Goal: Task Accomplishment & Management: Manage account settings

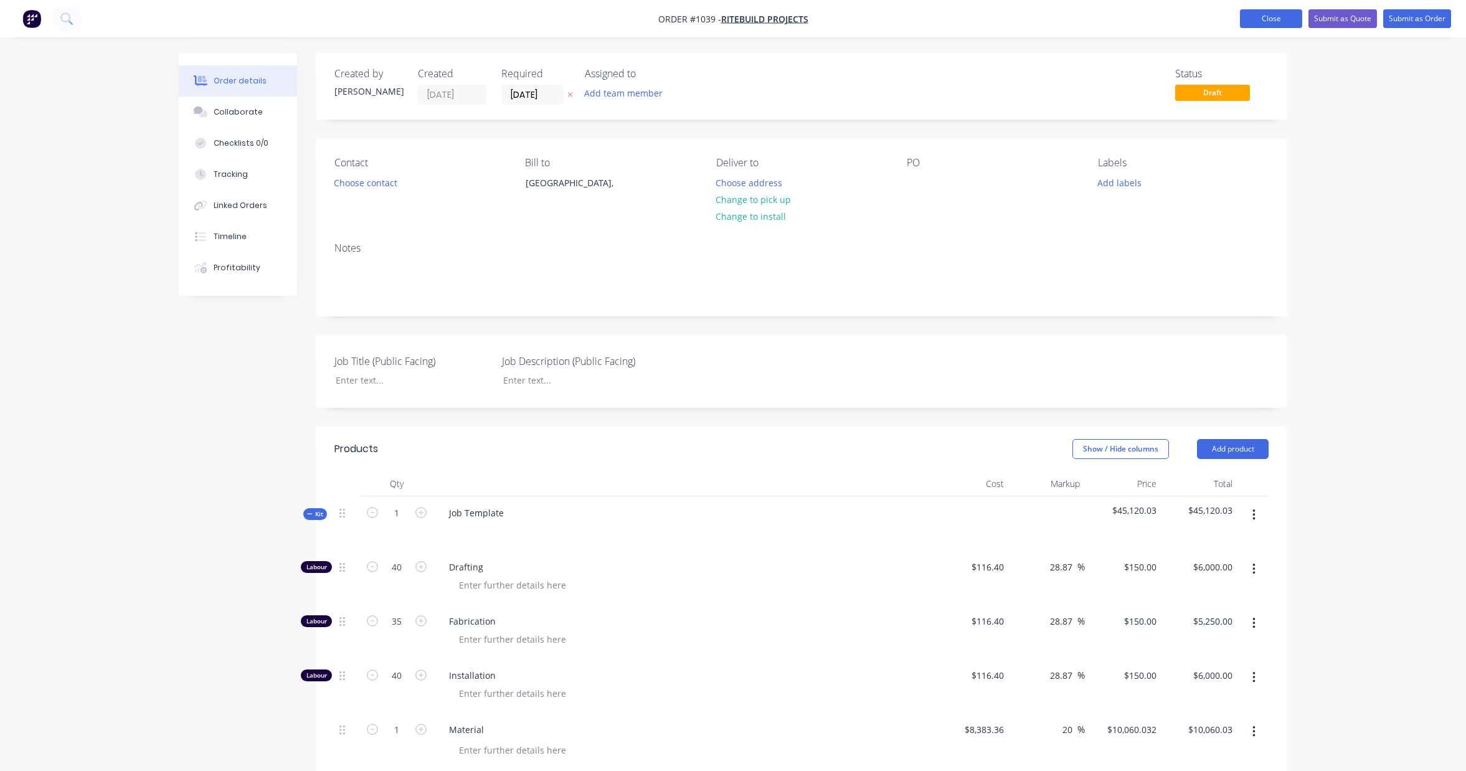
click at [1259, 24] on button "Close" at bounding box center [1271, 18] width 62 height 19
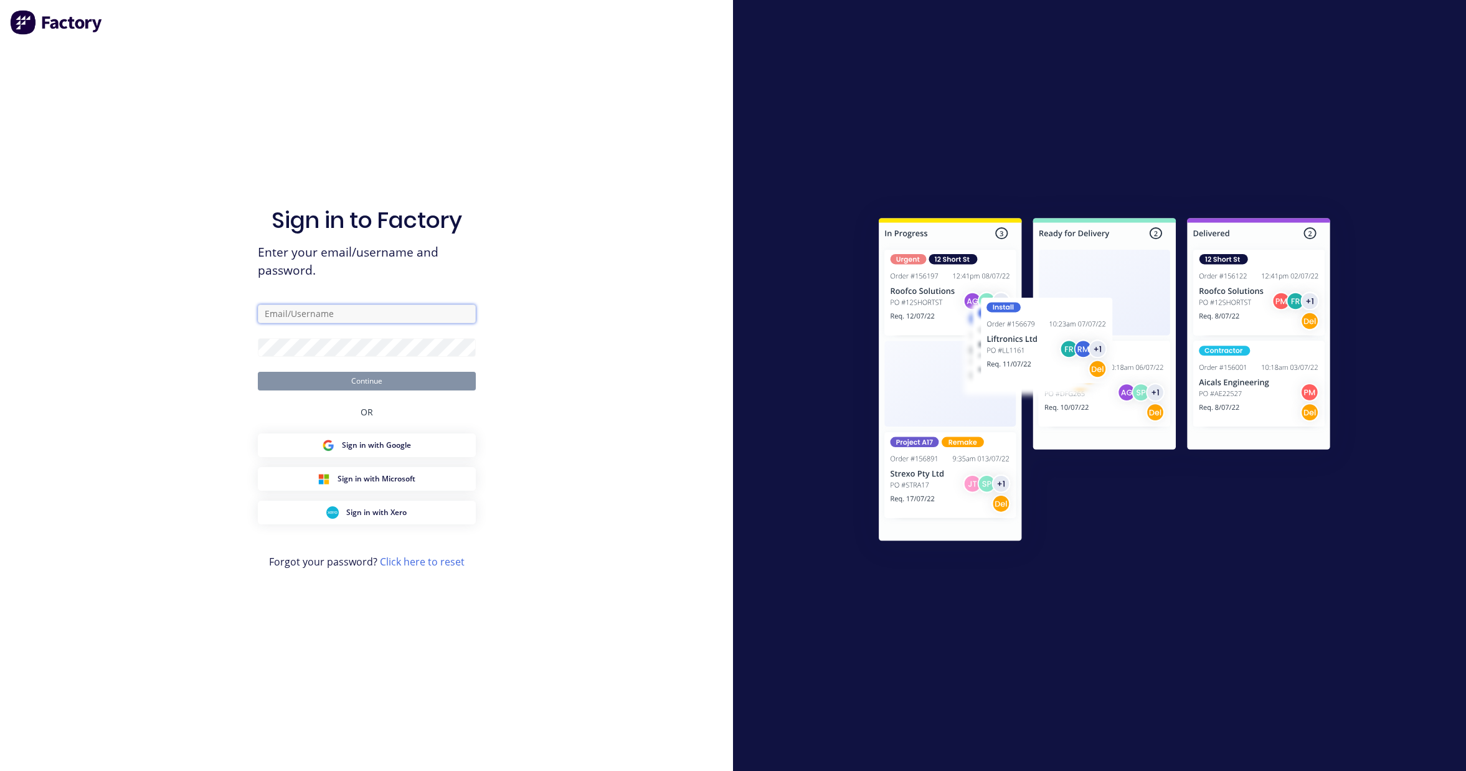
type input "[PERSON_NAME][EMAIL_ADDRESS][DOMAIN_NAME]"
click at [386, 382] on button "Continue" at bounding box center [367, 381] width 218 height 19
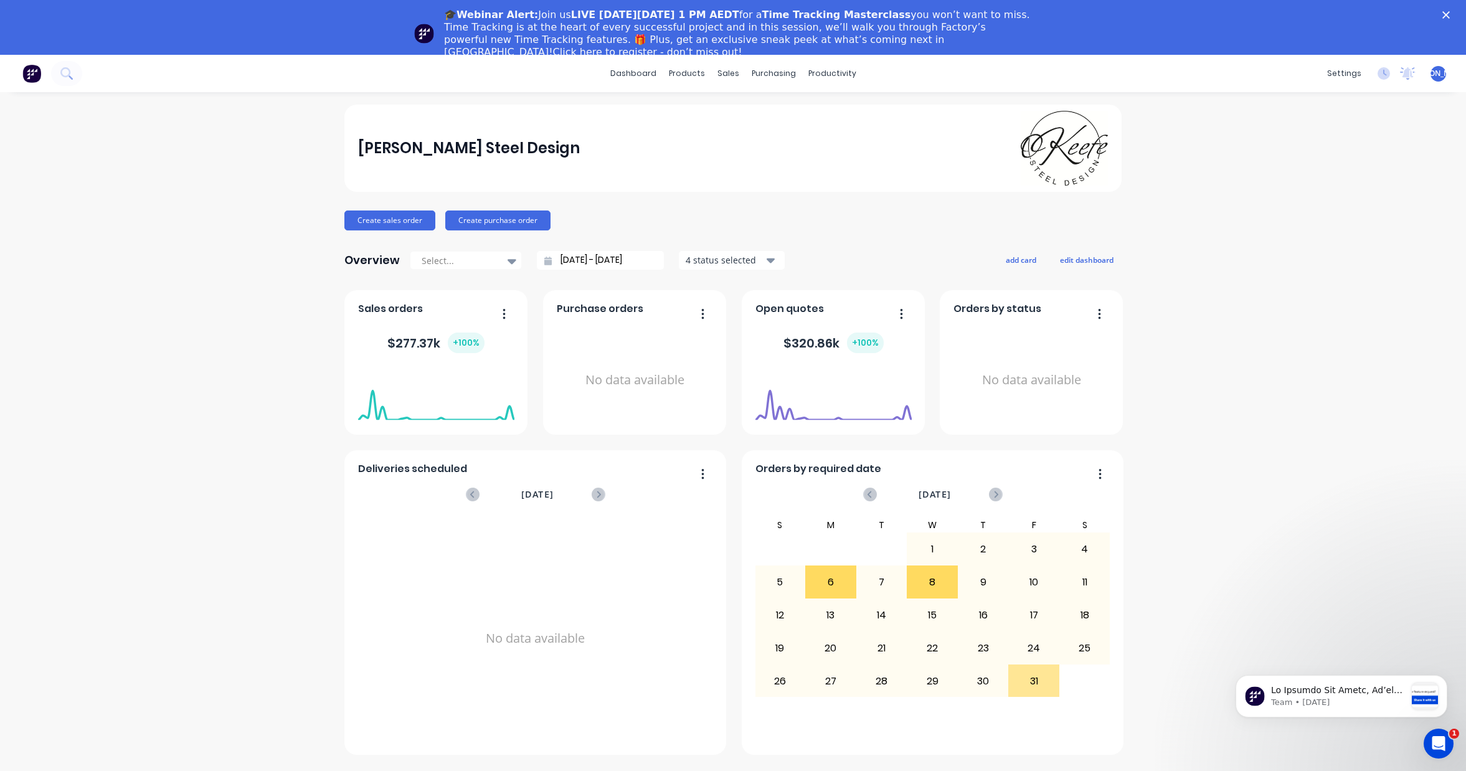
click at [1445, 13] on polygon "Close" at bounding box center [1446, 14] width 7 height 7
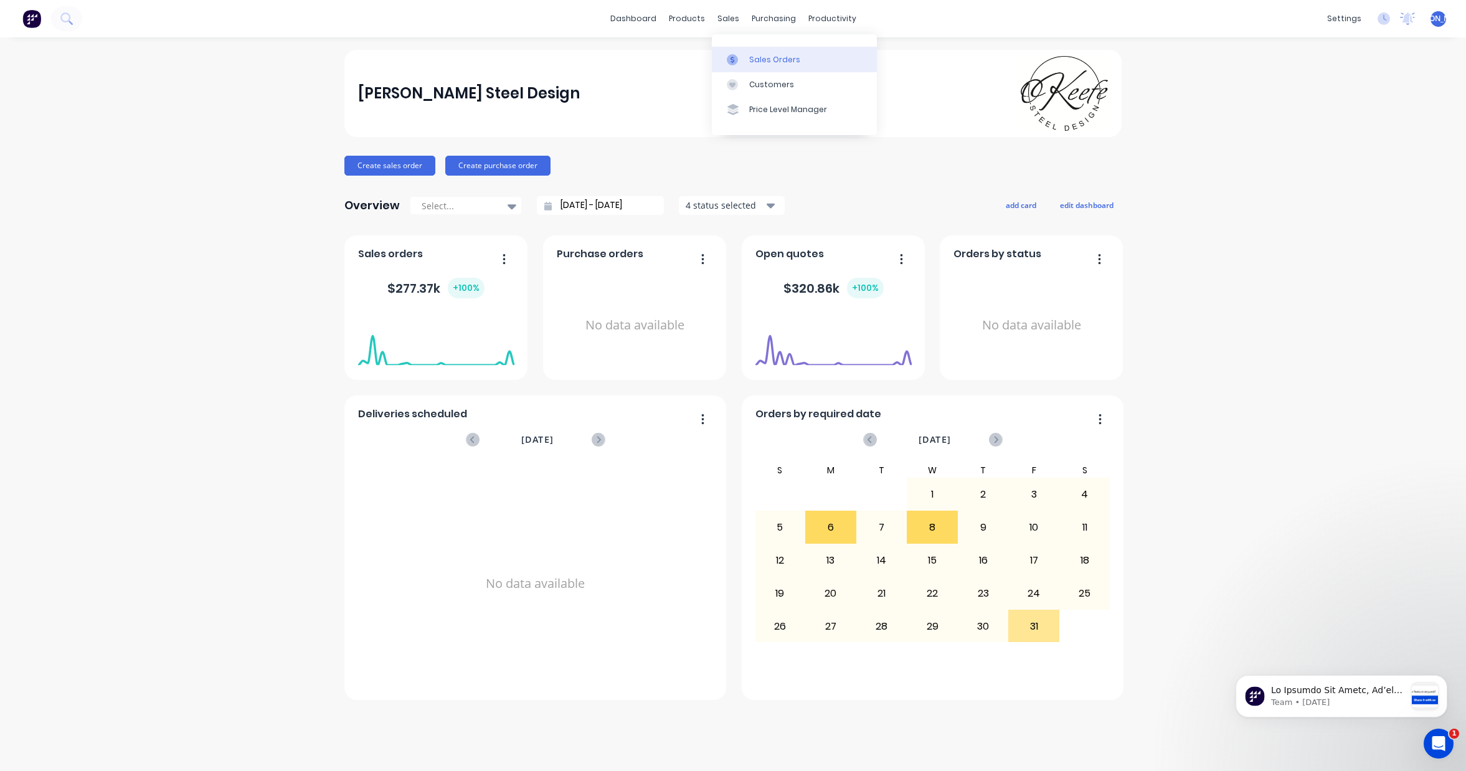
click at [772, 55] on div "Sales Orders" at bounding box center [774, 59] width 51 height 11
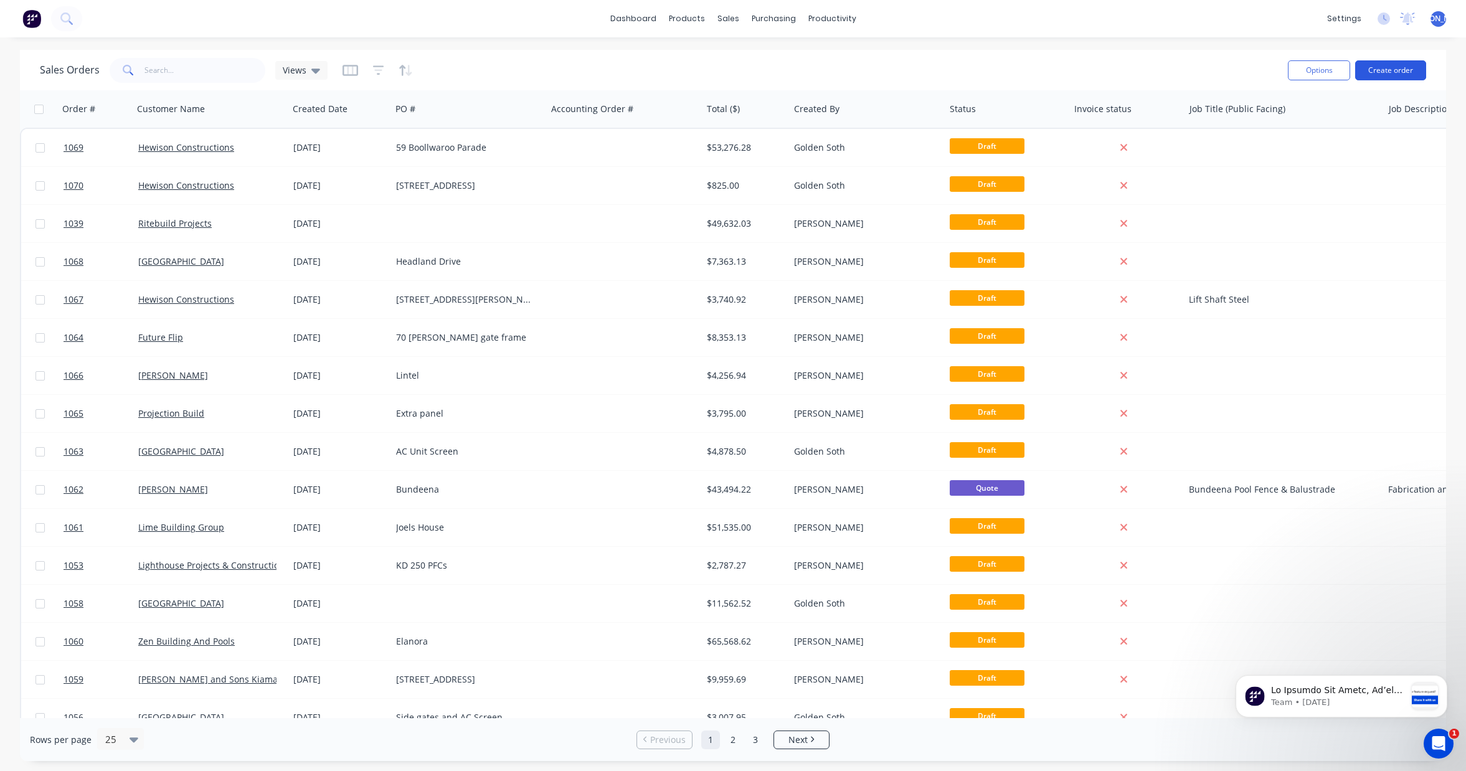
click at [1391, 75] on button "Create order" at bounding box center [1390, 70] width 71 height 20
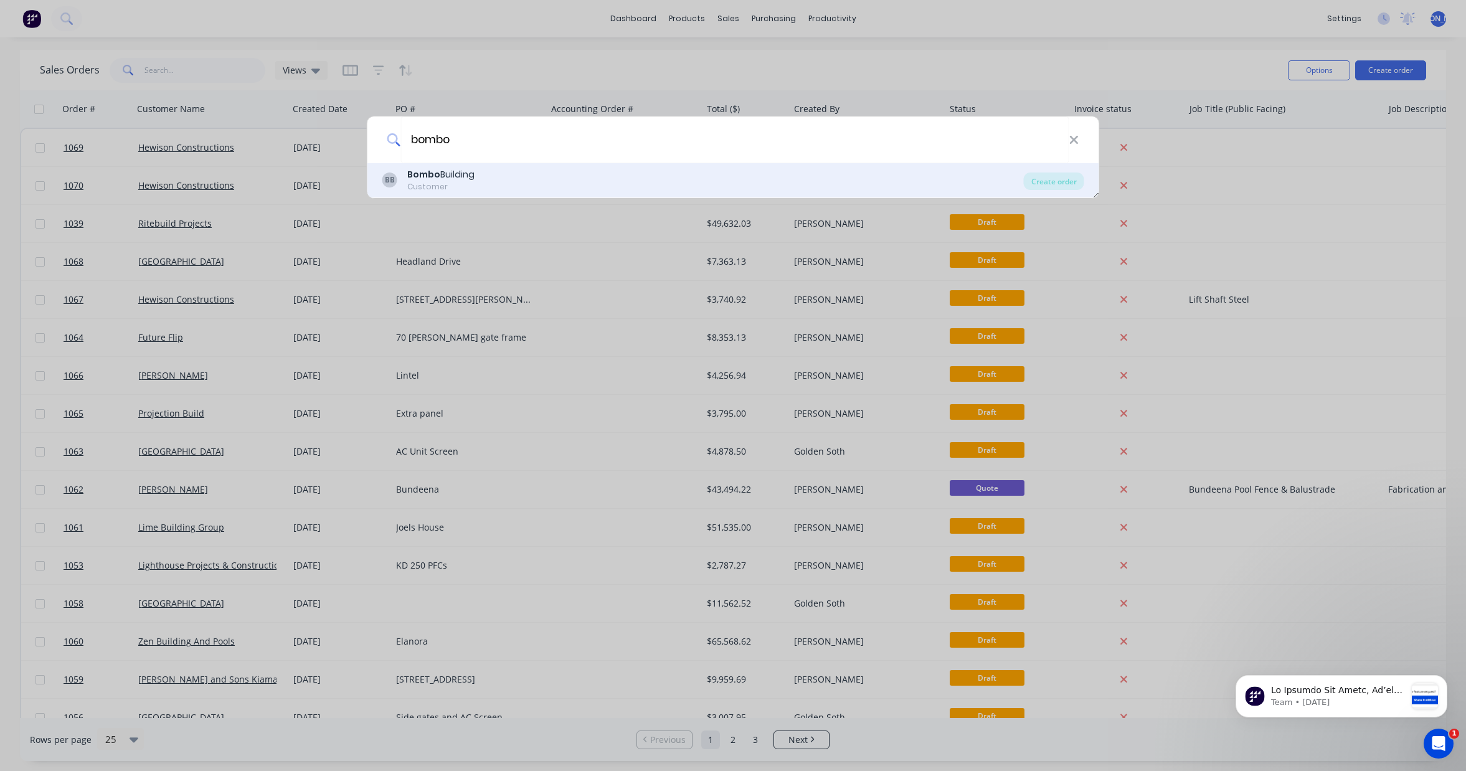
type input "bombo"
click at [490, 174] on div "BB Bombo Building Customer" at bounding box center [703, 180] width 642 height 24
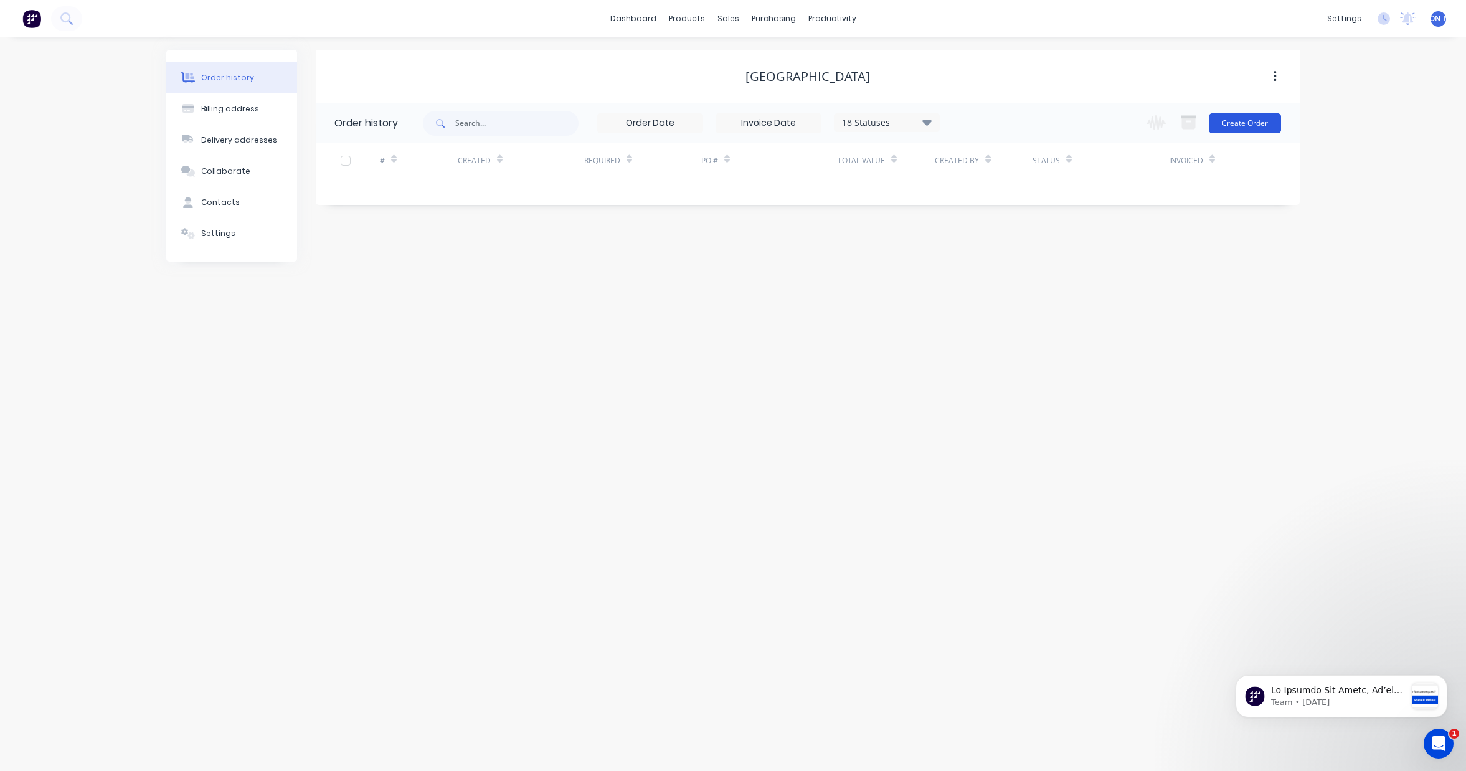
click at [1236, 125] on button "Create Order" at bounding box center [1245, 123] width 72 height 20
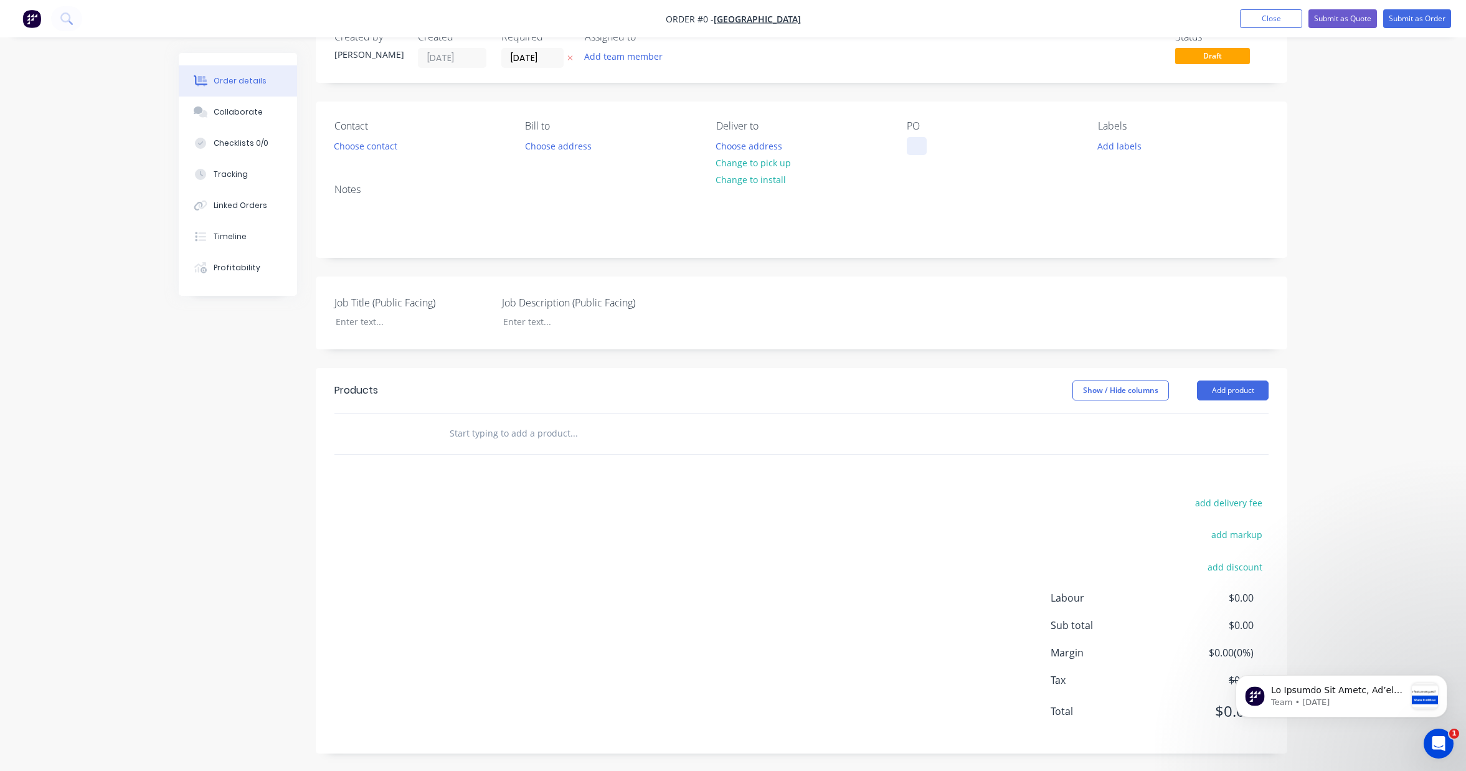
scroll to position [38, 0]
click at [1382, 700] on p "Team • [DATE]" at bounding box center [1338, 702] width 135 height 11
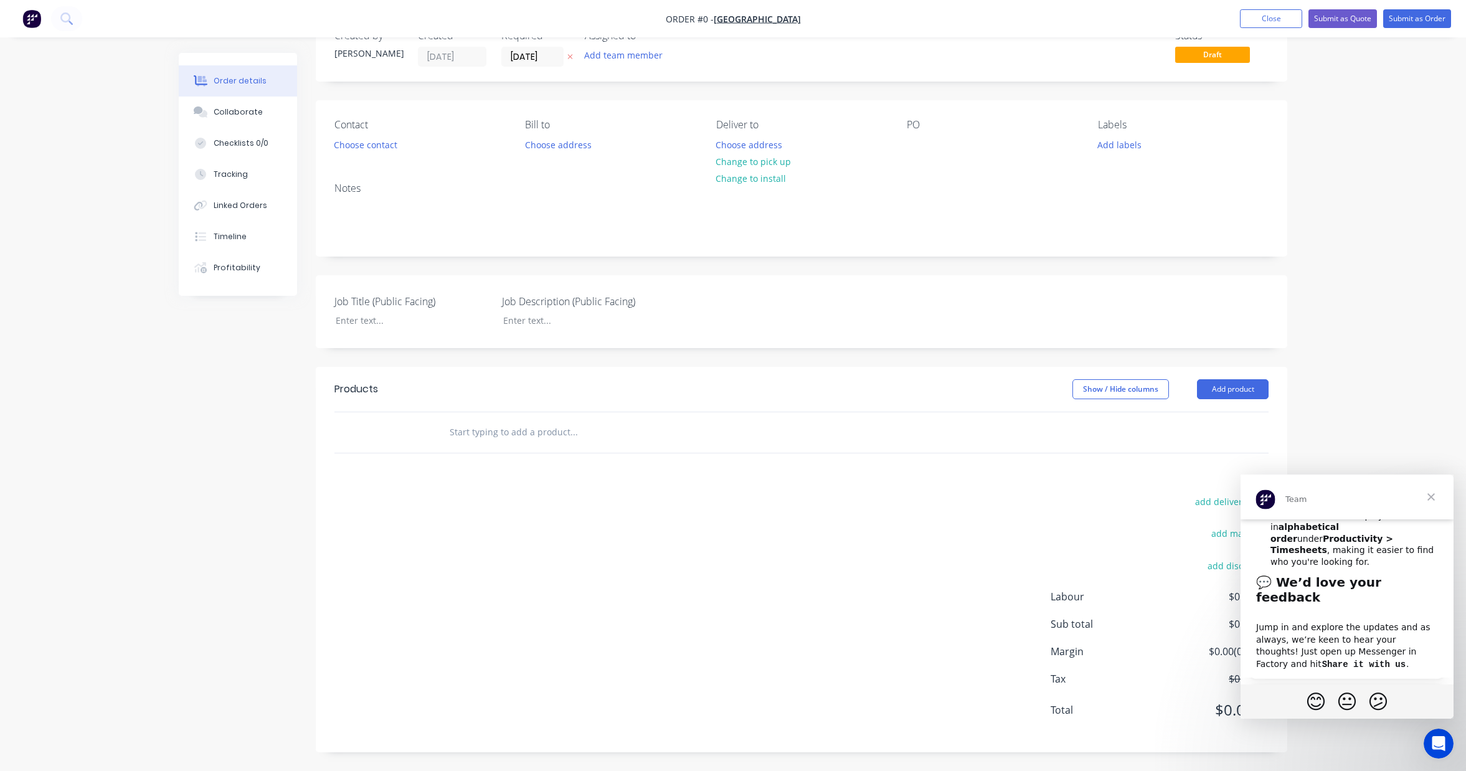
scroll to position [594, 0]
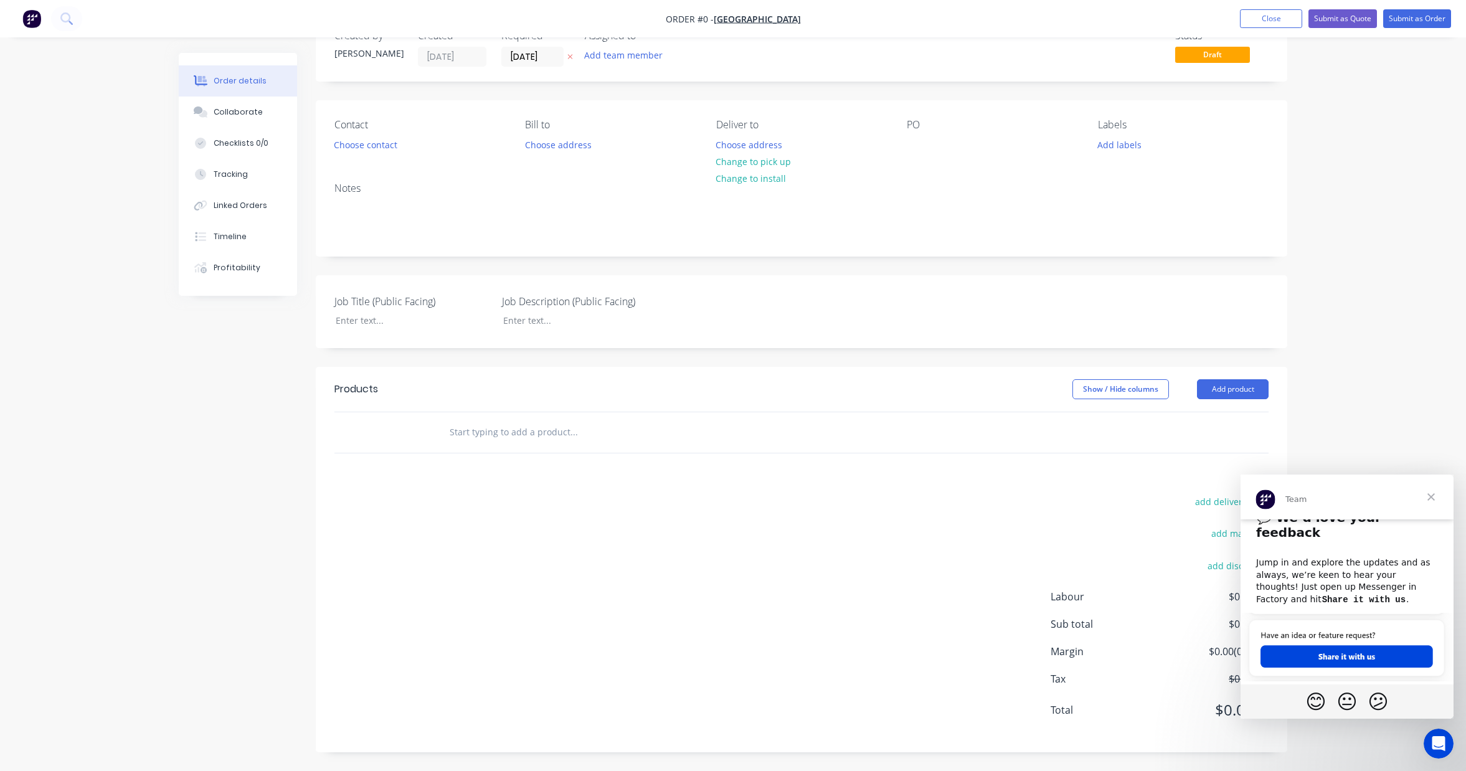
click at [1431, 500] on span "Close" at bounding box center [1431, 497] width 45 height 45
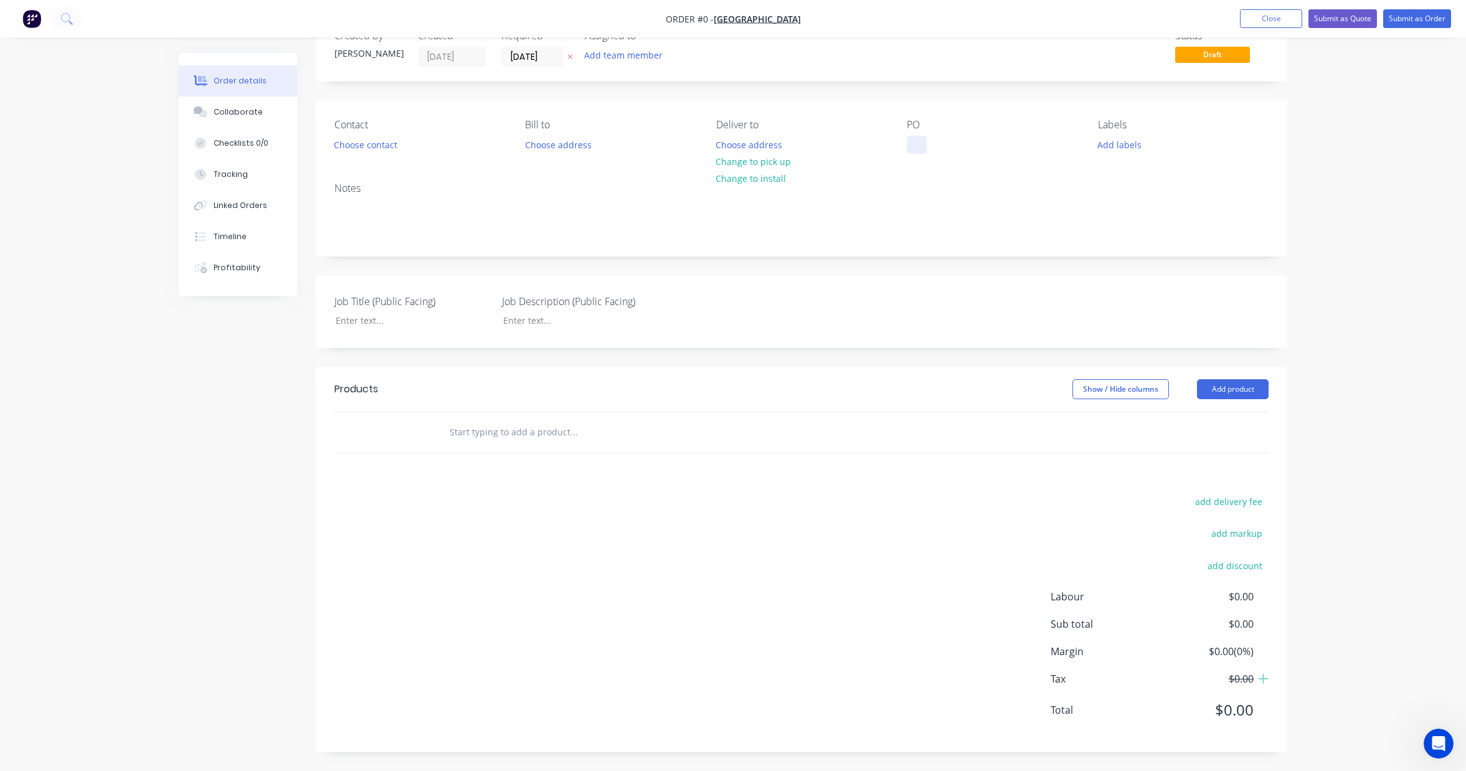
click at [916, 143] on div at bounding box center [917, 145] width 20 height 18
click at [1223, 394] on div "Order details Collaborate Checklists 0/0 Tracking Linked Orders Timeline Profit…" at bounding box center [733, 393] width 1134 height 756
click at [1223, 394] on button "Add product" at bounding box center [1233, 389] width 72 height 20
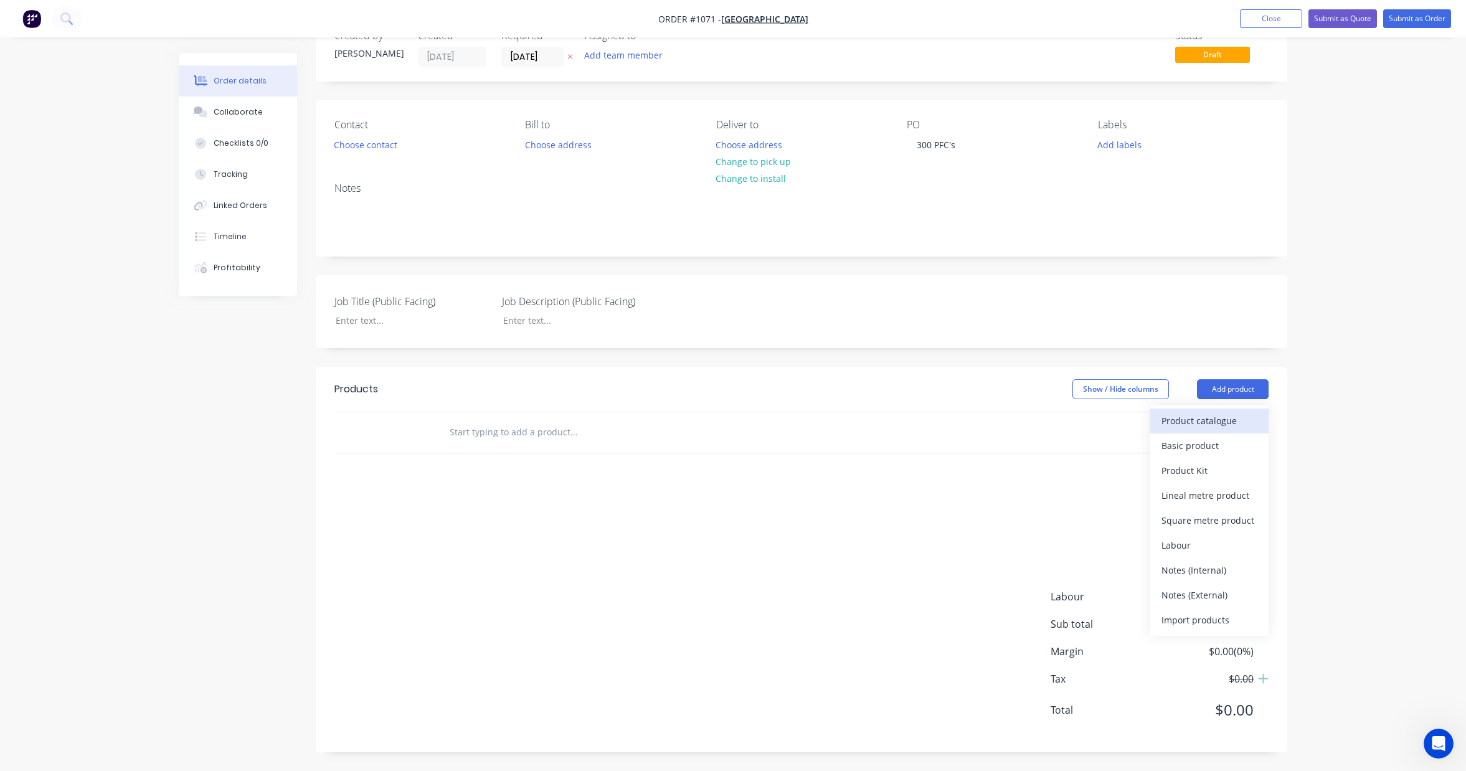
click at [1211, 429] on div "Product catalogue" at bounding box center [1210, 421] width 96 height 18
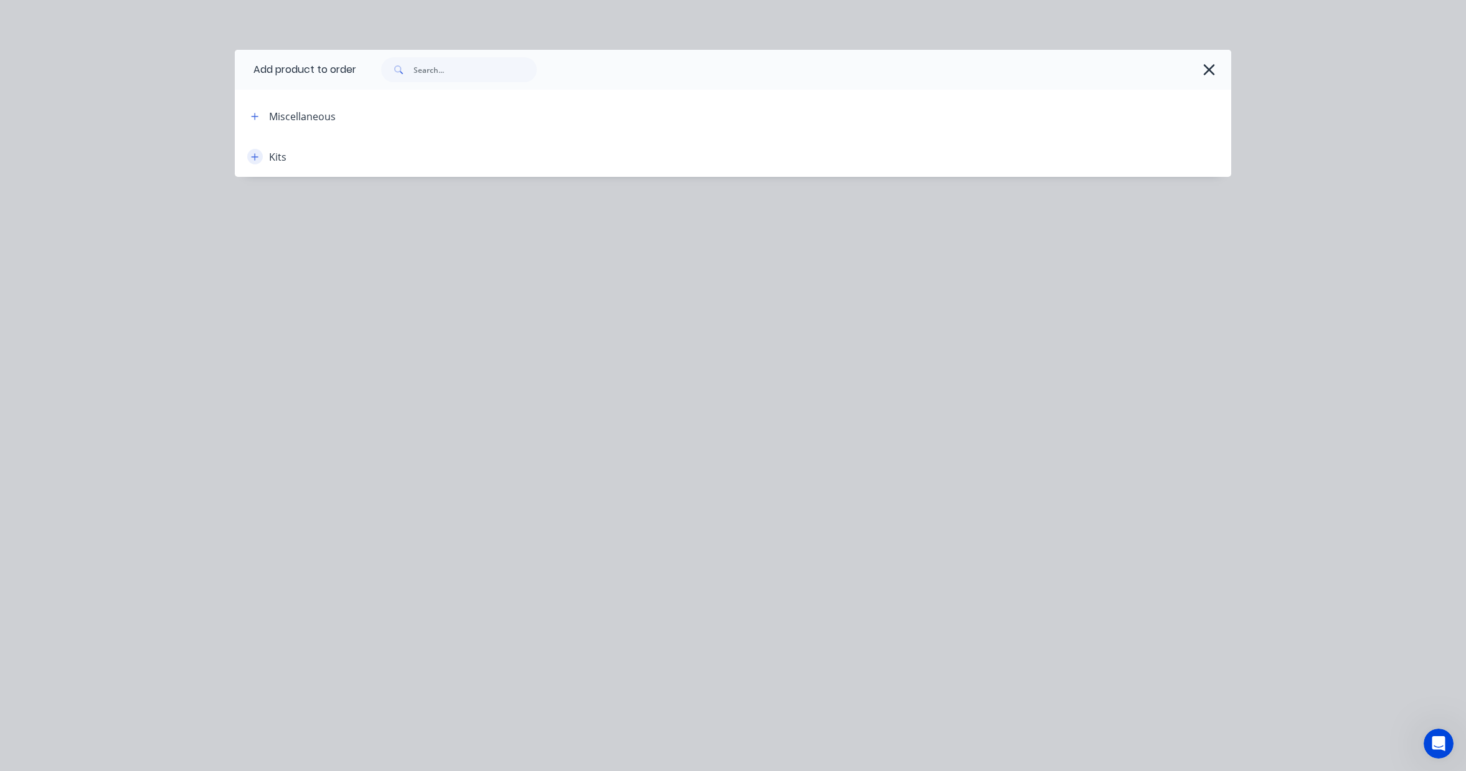
click at [255, 156] on icon "button" at bounding box center [254, 157] width 7 height 9
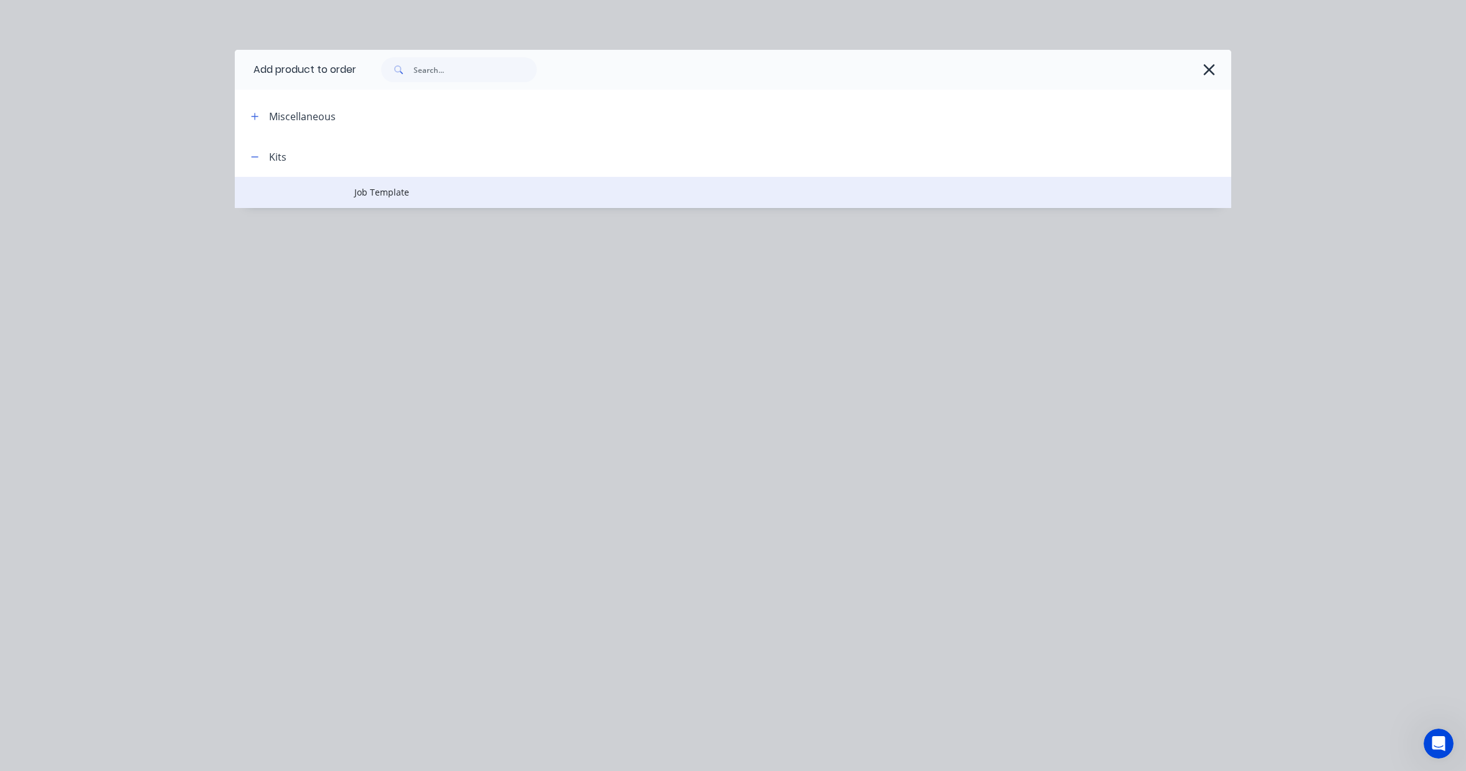
click at [351, 194] on td at bounding box center [295, 192] width 120 height 31
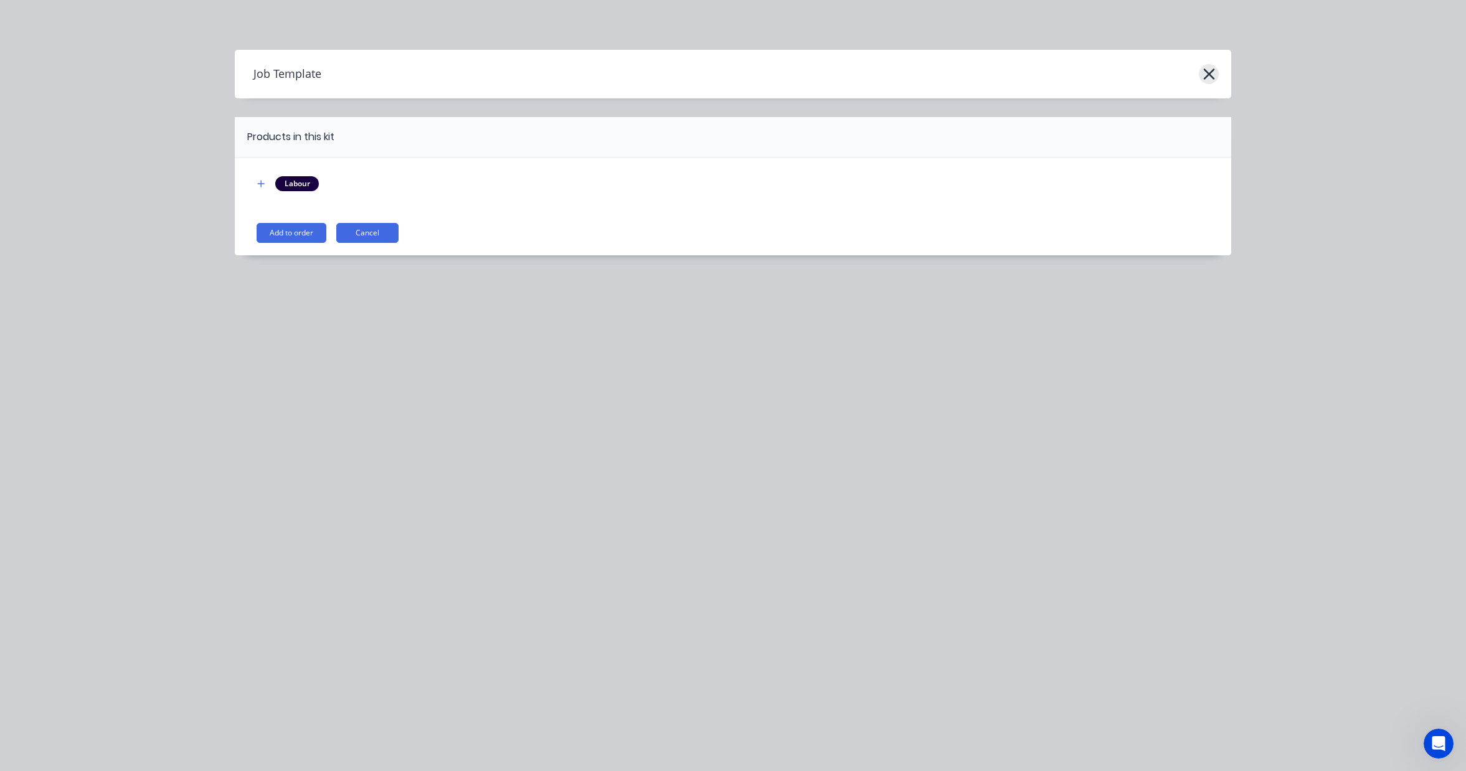
click at [1207, 81] on icon "button" at bounding box center [1209, 73] width 13 height 17
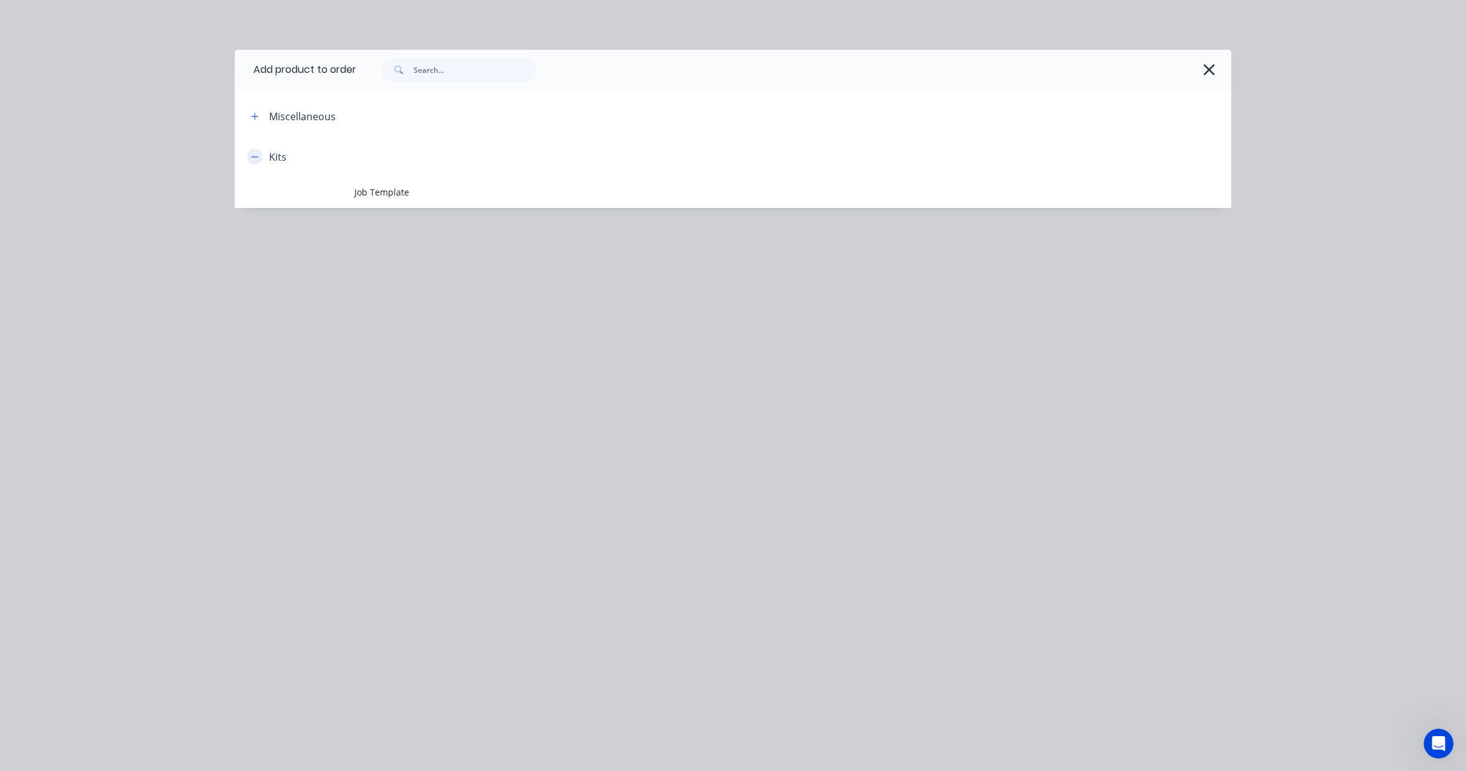
click at [257, 157] on icon "button" at bounding box center [254, 157] width 7 height 9
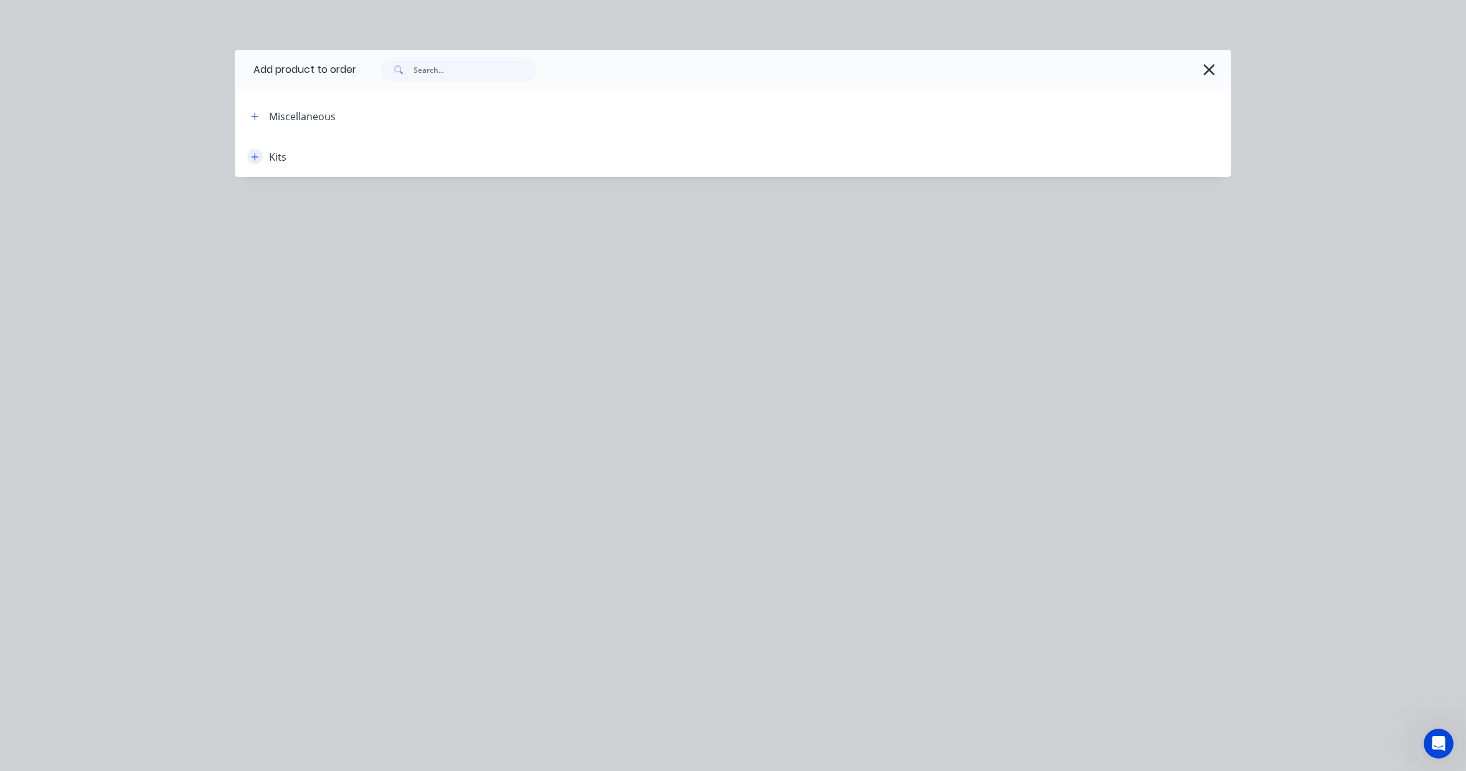
click at [257, 157] on icon "button" at bounding box center [254, 157] width 7 height 9
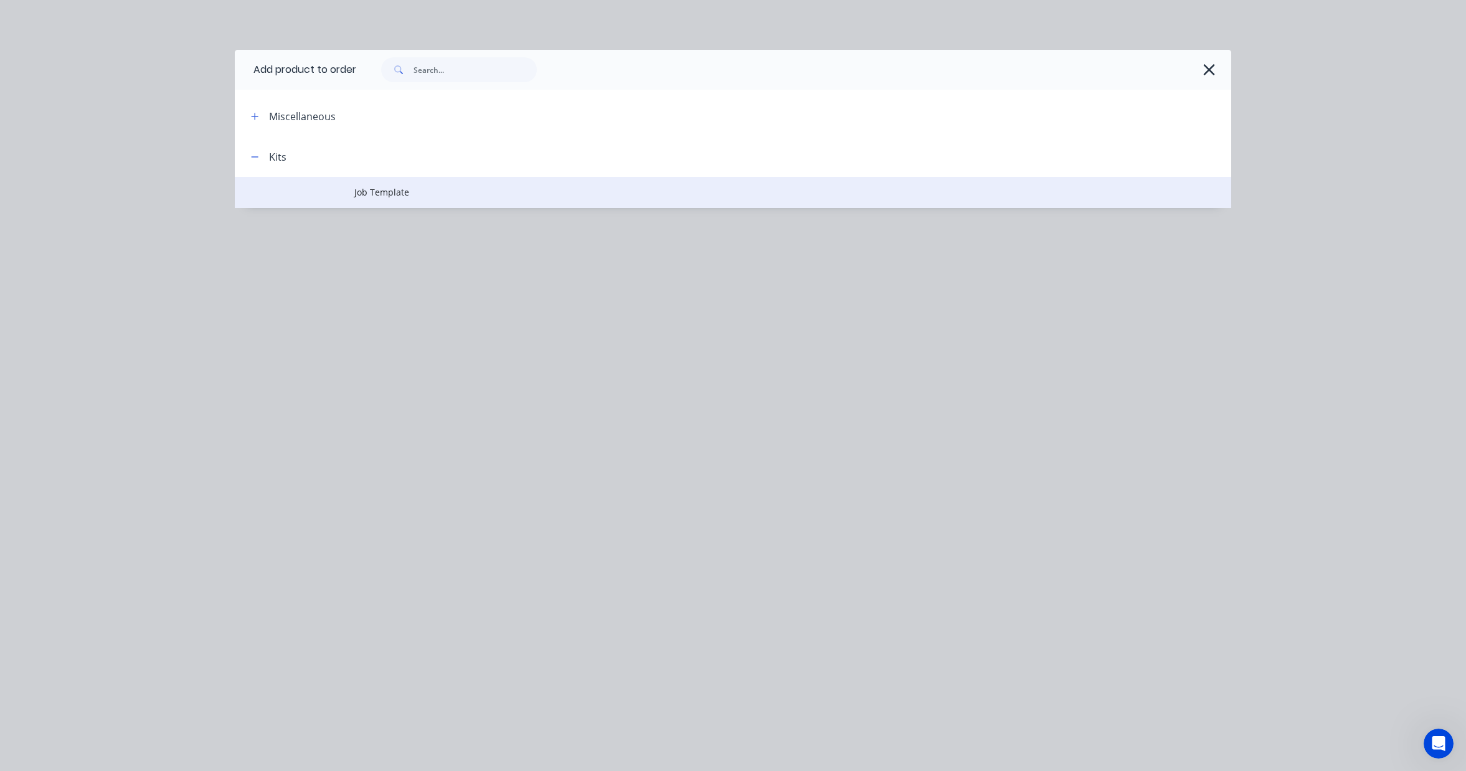
click at [387, 198] on span "Job Template" at bounding box center [704, 192] width 701 height 13
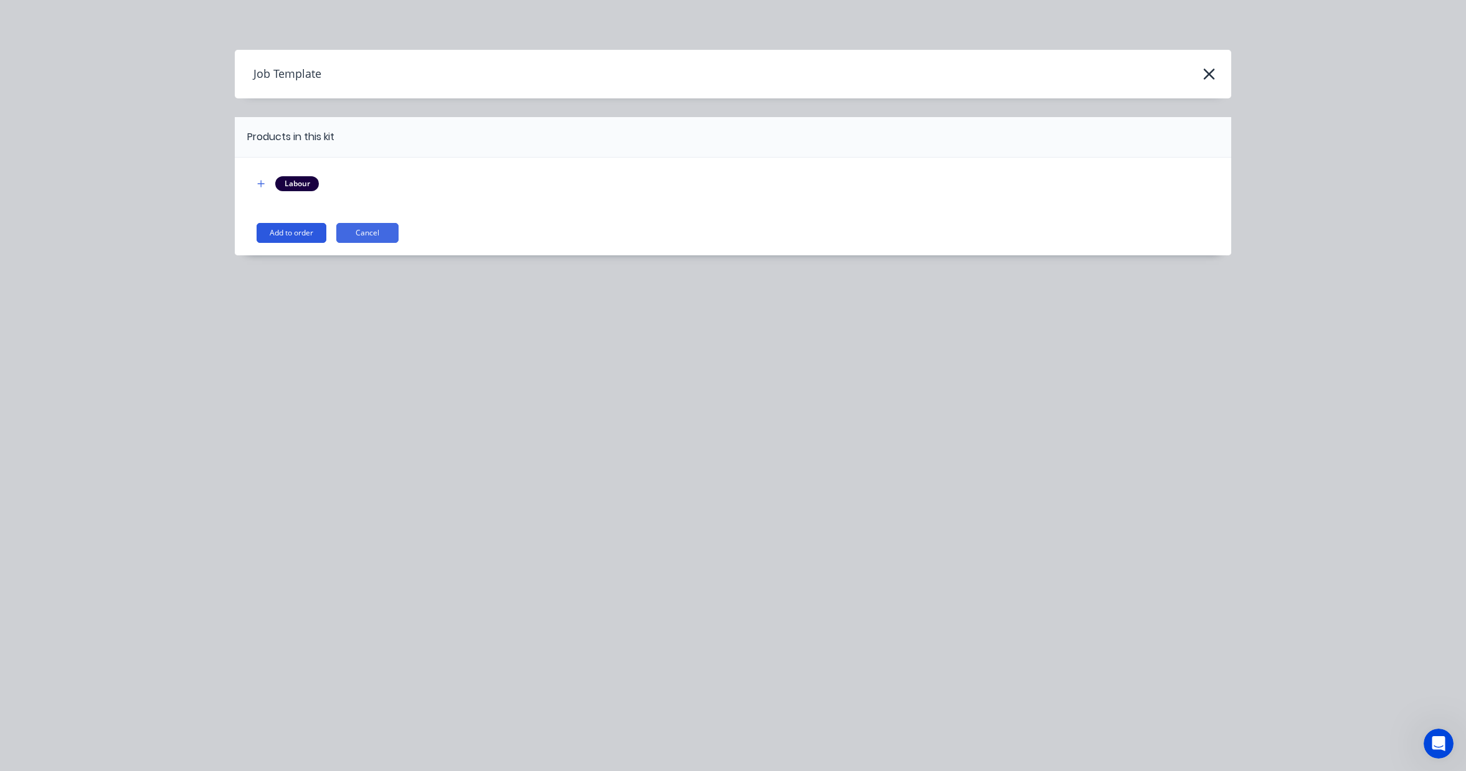
click at [304, 229] on button "Add to order" at bounding box center [292, 233] width 70 height 20
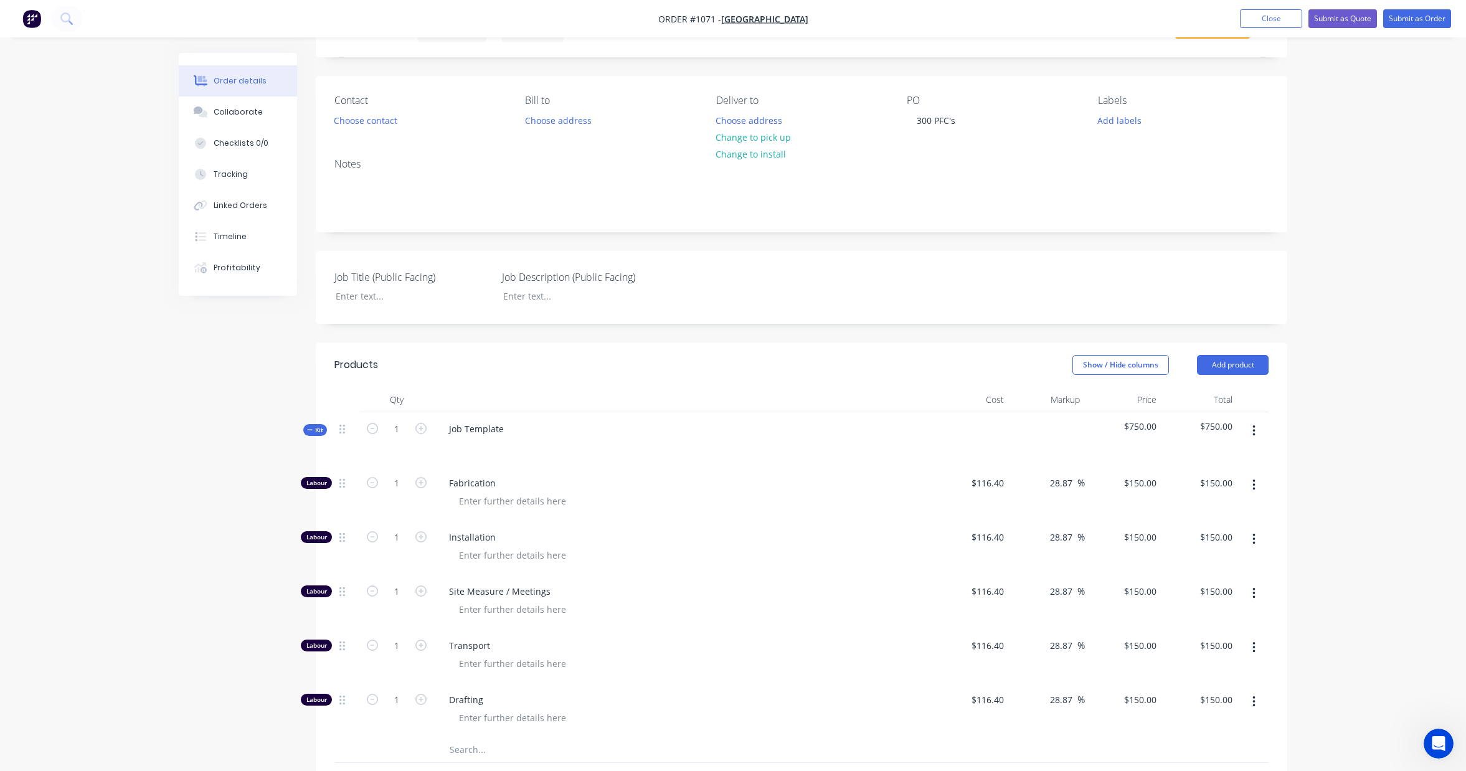
scroll to position [68, 0]
click at [420, 478] on icon "button" at bounding box center [420, 477] width 11 height 11
type input "2"
type input "$300.00"
click at [420, 478] on icon "button" at bounding box center [420, 477] width 11 height 11
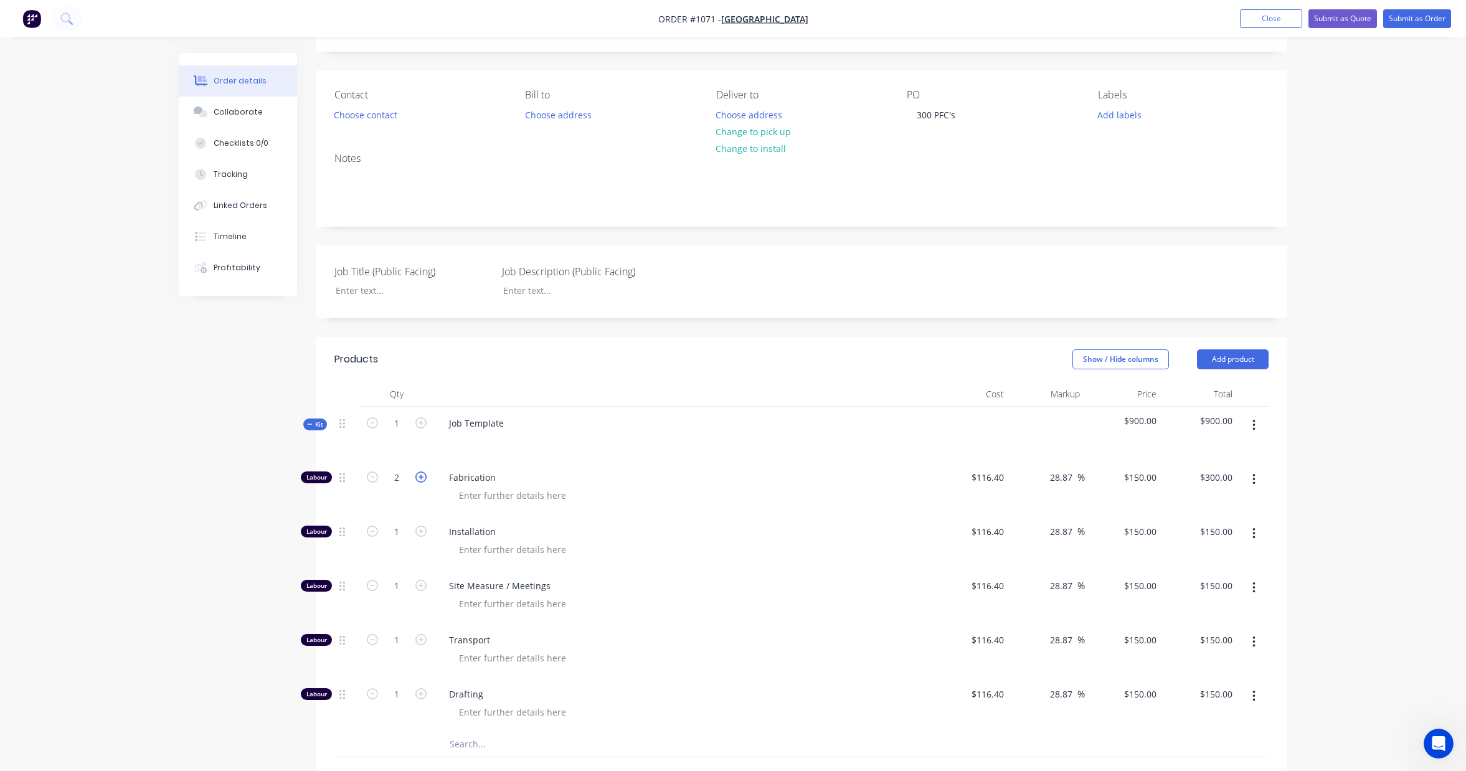
type input "3"
type input "$450.00"
click at [420, 478] on icon "button" at bounding box center [420, 477] width 11 height 11
type input "4"
type input "$600.00"
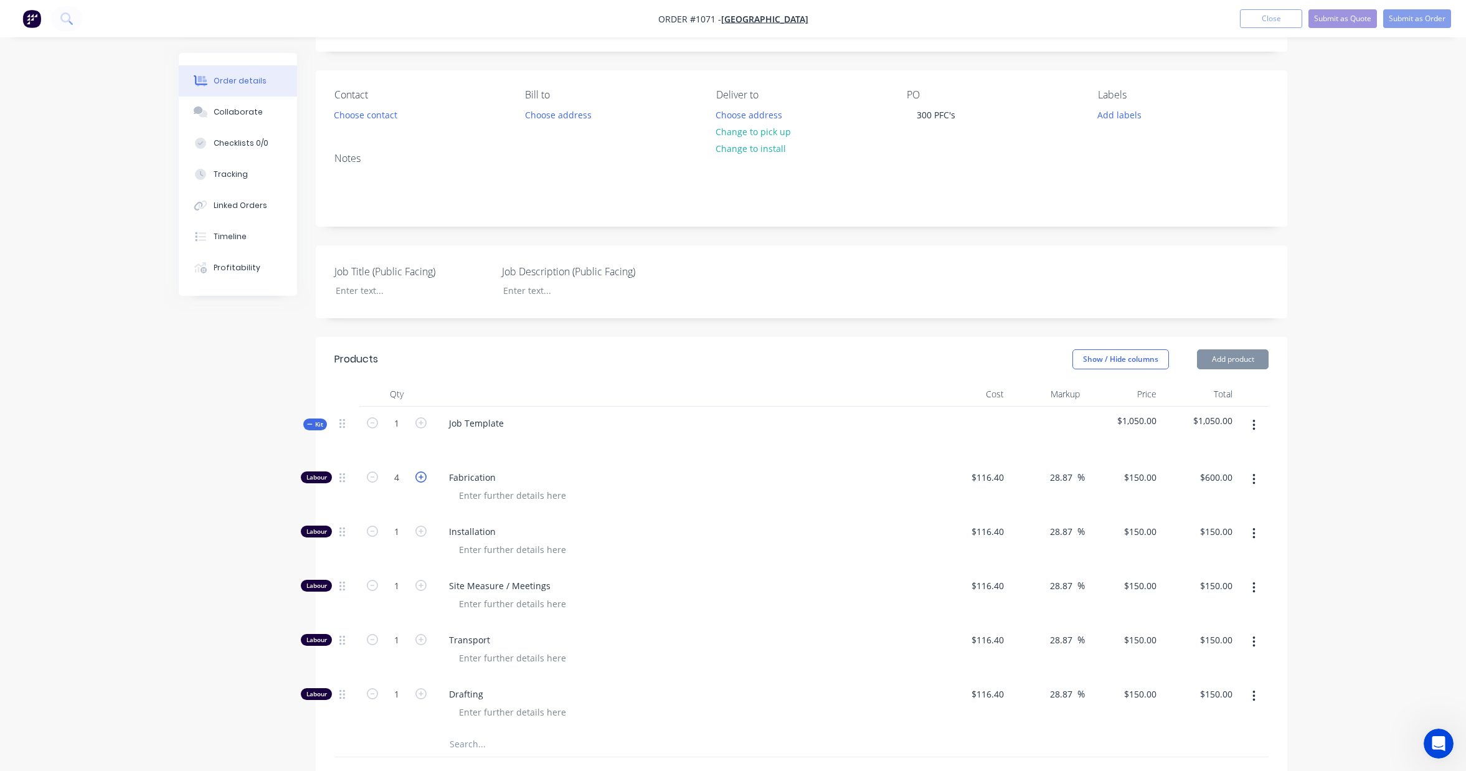
click at [420, 478] on icon "button" at bounding box center [420, 477] width 11 height 11
type input "5"
type input "$750.00"
click at [420, 478] on icon "button" at bounding box center [420, 477] width 11 height 11
type input "6"
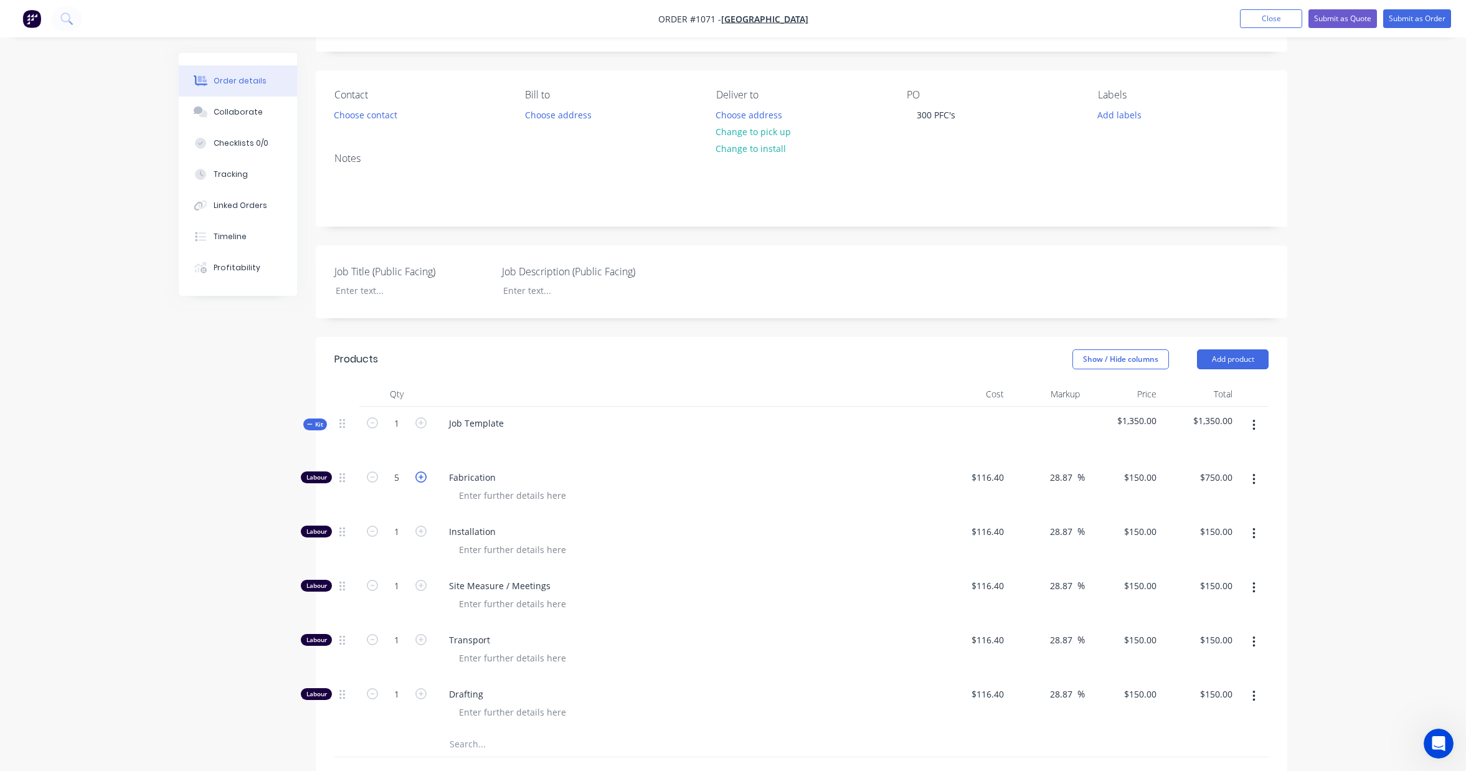
type input "$900.00"
click at [420, 478] on icon "button" at bounding box center [420, 477] width 11 height 11
type input "7"
type input "$1,050.00"
click at [420, 478] on icon "button" at bounding box center [420, 477] width 11 height 11
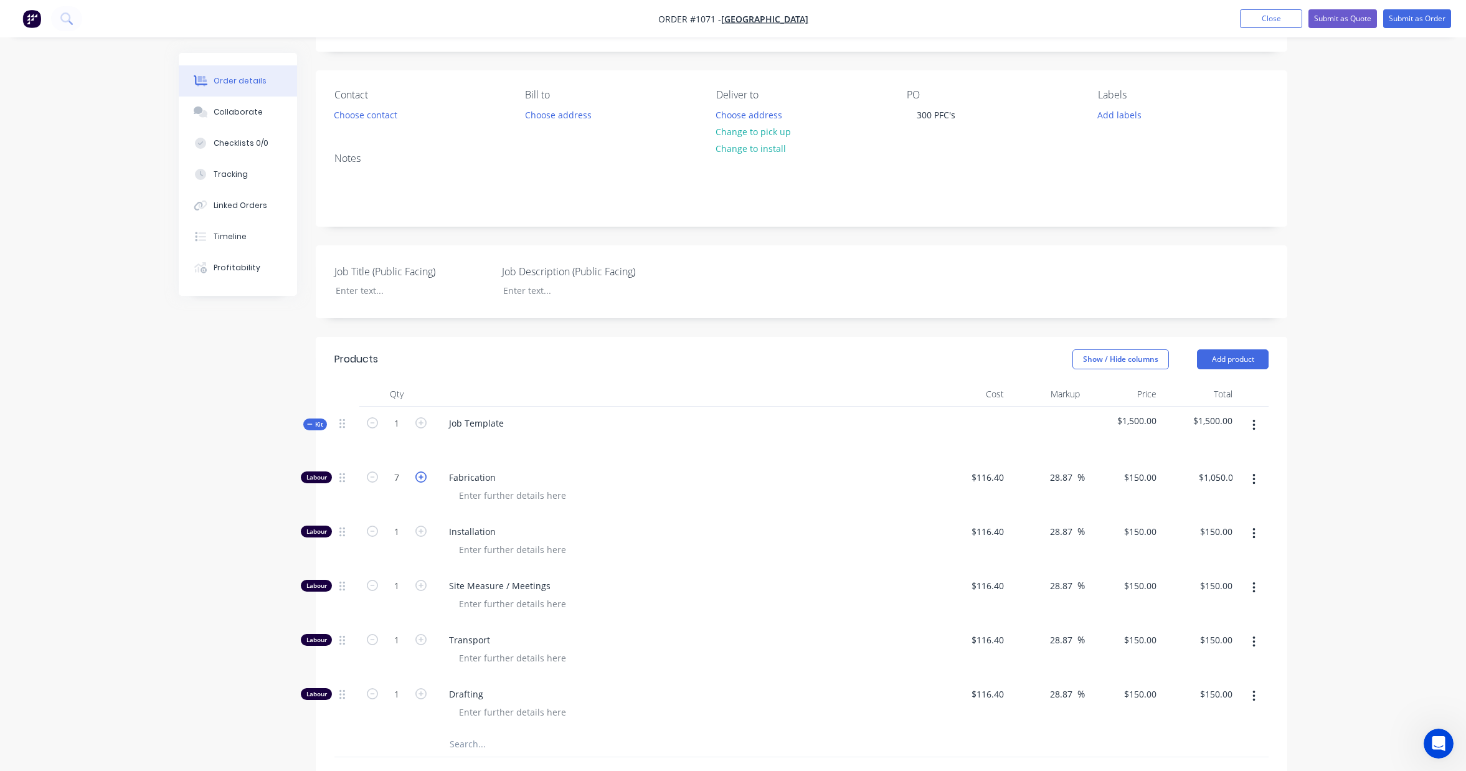
type input "8"
type input "$1,200.00"
click at [420, 478] on icon "button" at bounding box center [420, 477] width 11 height 11
type input "9"
type input "$1,350.00"
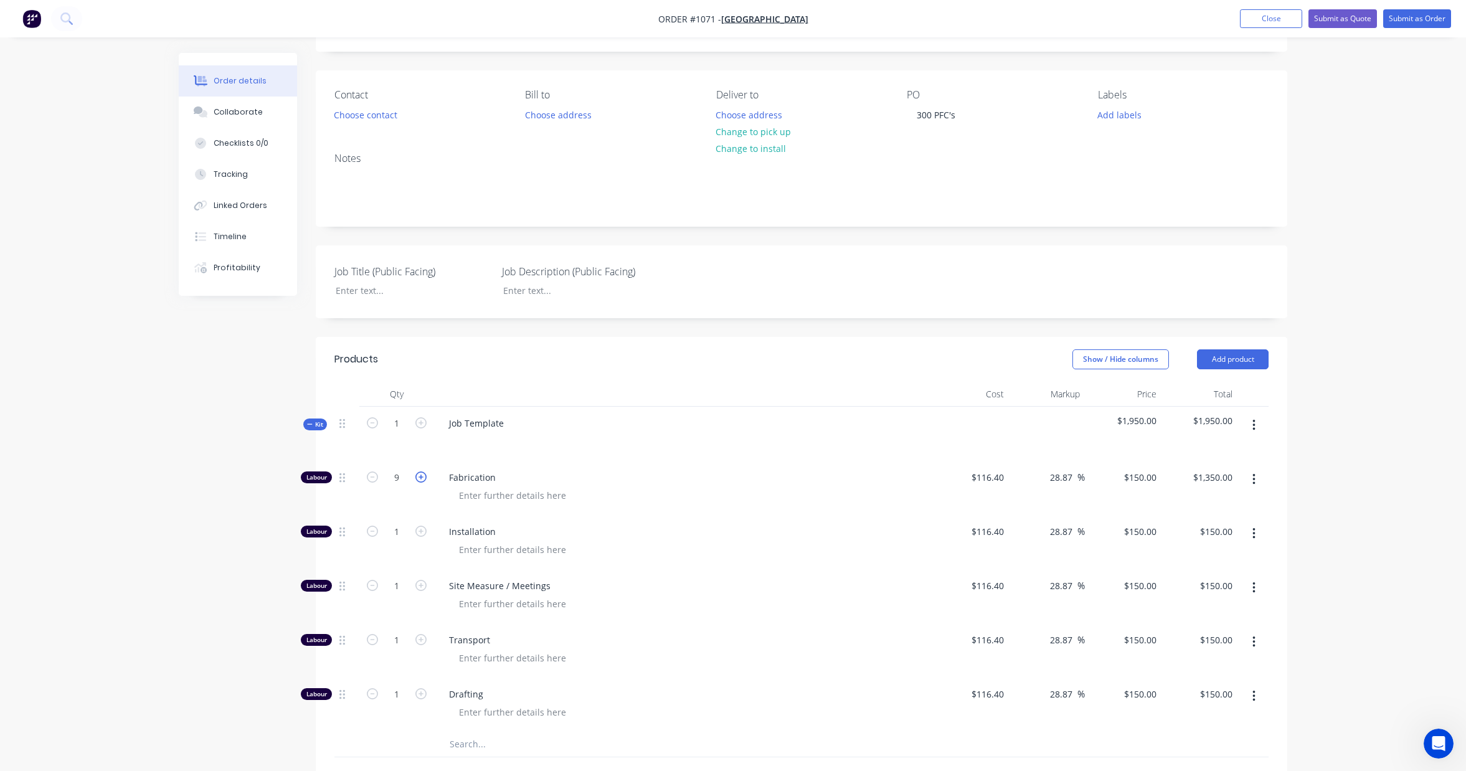
click at [420, 478] on icon "button" at bounding box center [420, 477] width 11 height 11
type input "10"
type input "$1,500.00"
click at [420, 478] on icon "button" at bounding box center [420, 477] width 11 height 11
type input "11"
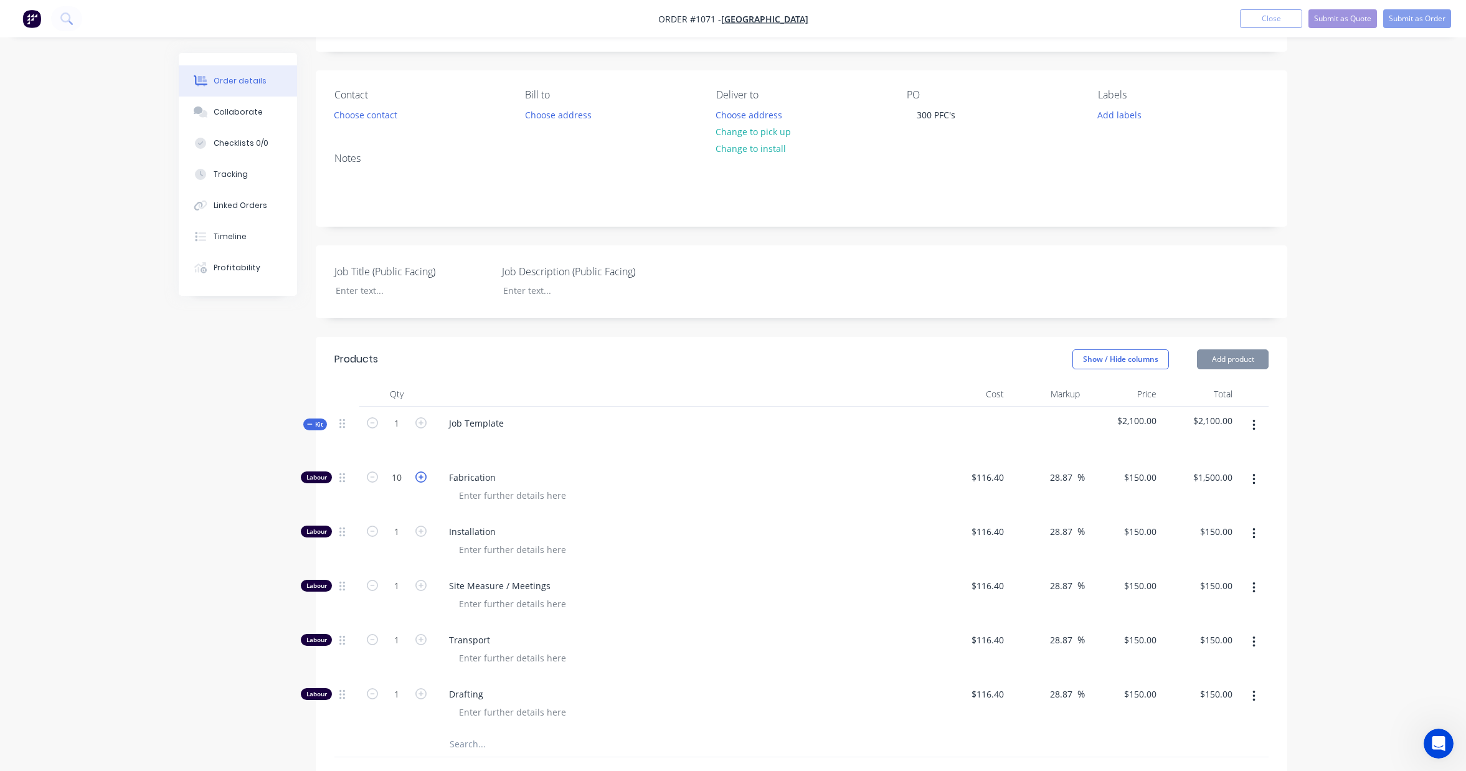
type input "$1,650.00"
click at [420, 478] on icon "button" at bounding box center [420, 477] width 11 height 11
type input "12"
type input "$1,800.00"
click at [420, 478] on icon "button" at bounding box center [420, 477] width 11 height 11
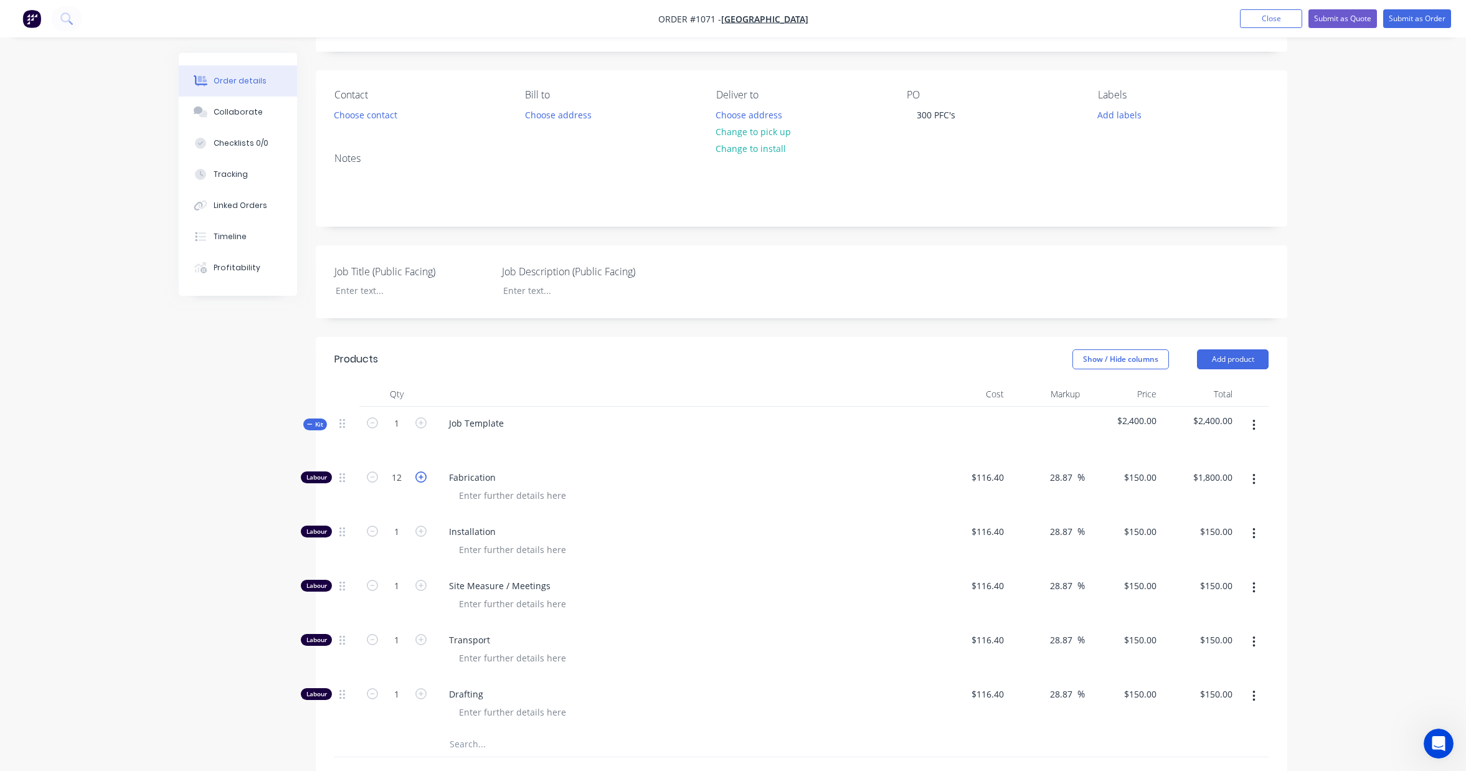
type input "13"
type input "$1,950.00"
click at [420, 478] on icon "button" at bounding box center [420, 477] width 11 height 11
type input "14"
type input "$2,100.00"
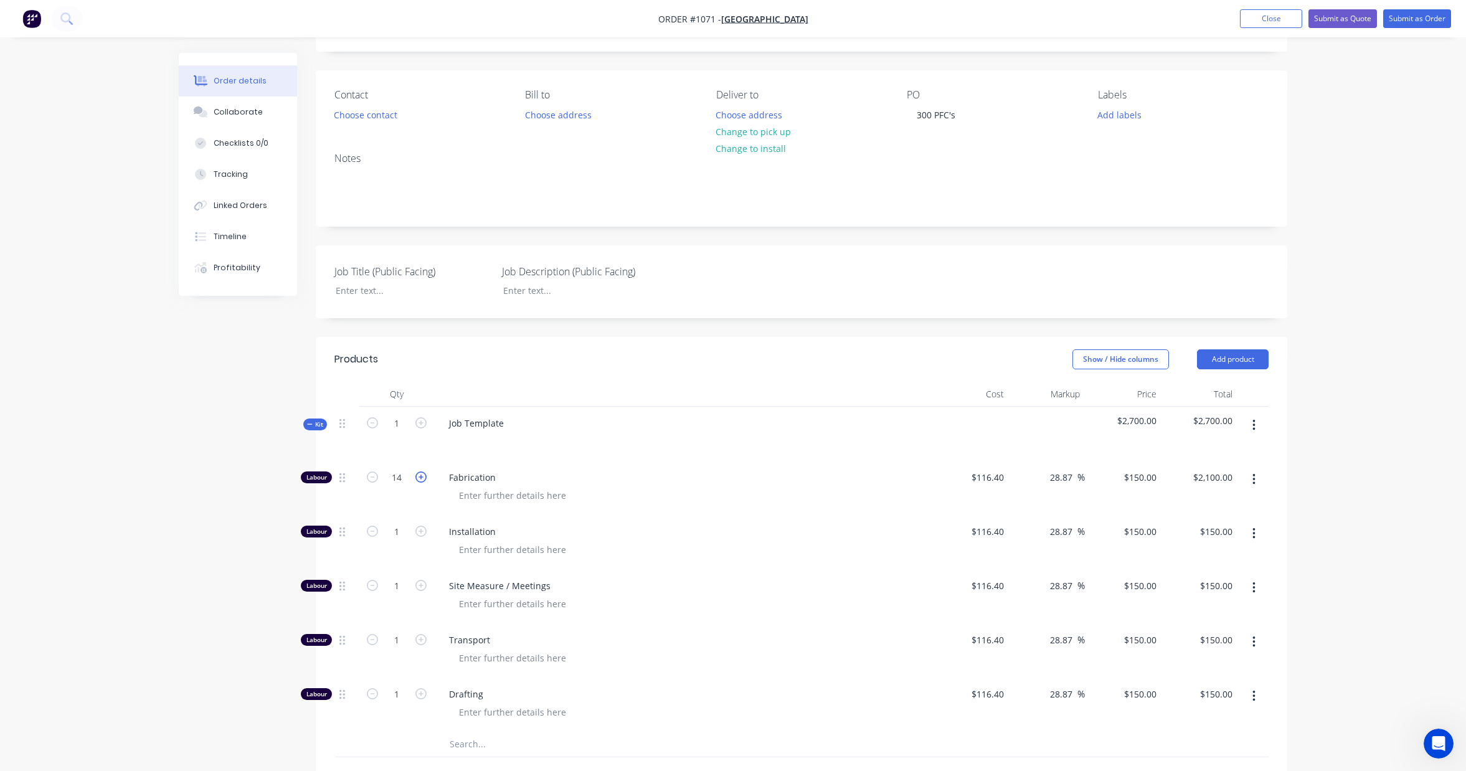
click at [420, 478] on icon "button" at bounding box center [420, 477] width 11 height 11
type input "15"
type input "$2,250.00"
click at [420, 478] on icon "button" at bounding box center [420, 477] width 11 height 11
type input "16"
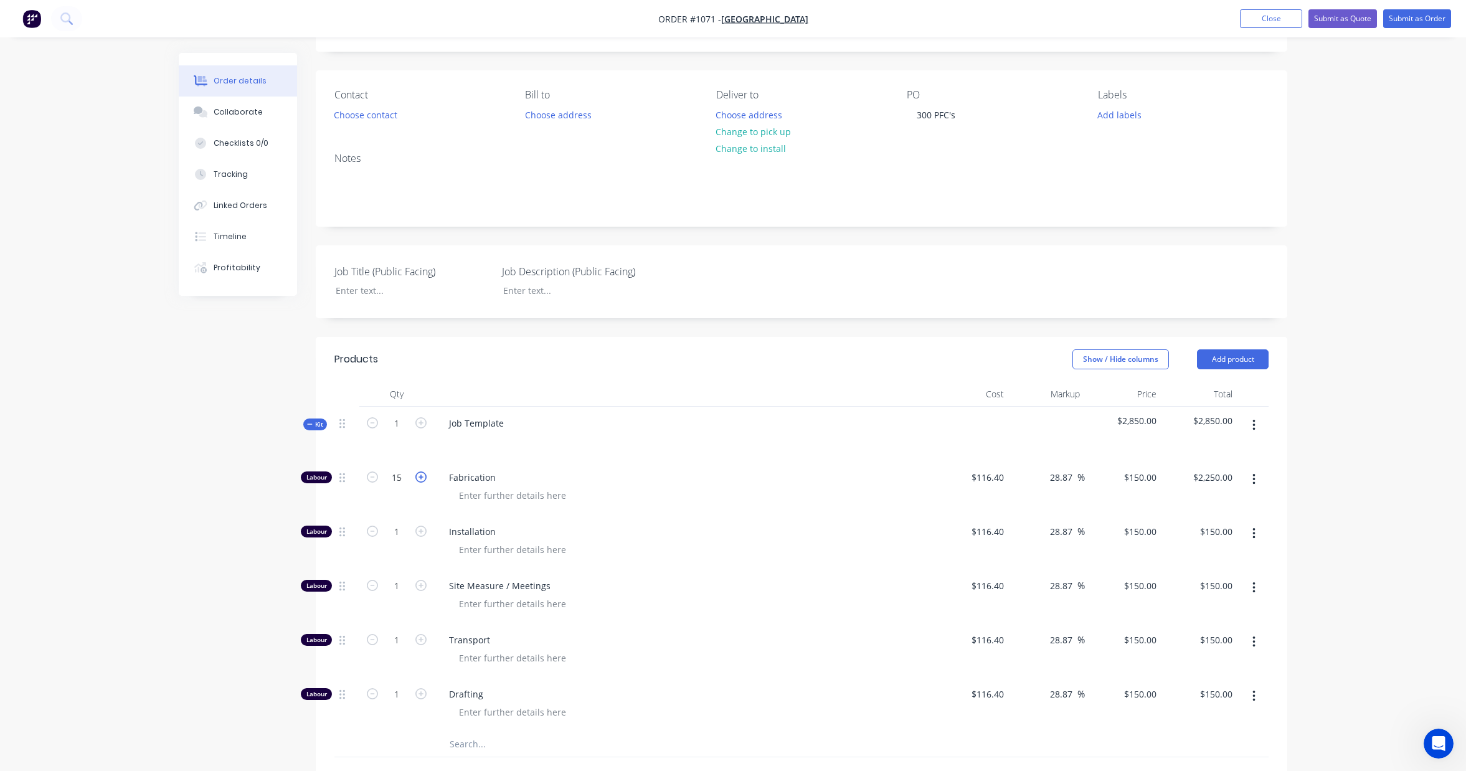
type input "$2,400.00"
click at [995, 642] on input "116.4" at bounding box center [989, 640] width 39 height 18
type input "$140.00"
type input "$180.4124"
type input "$180.41"
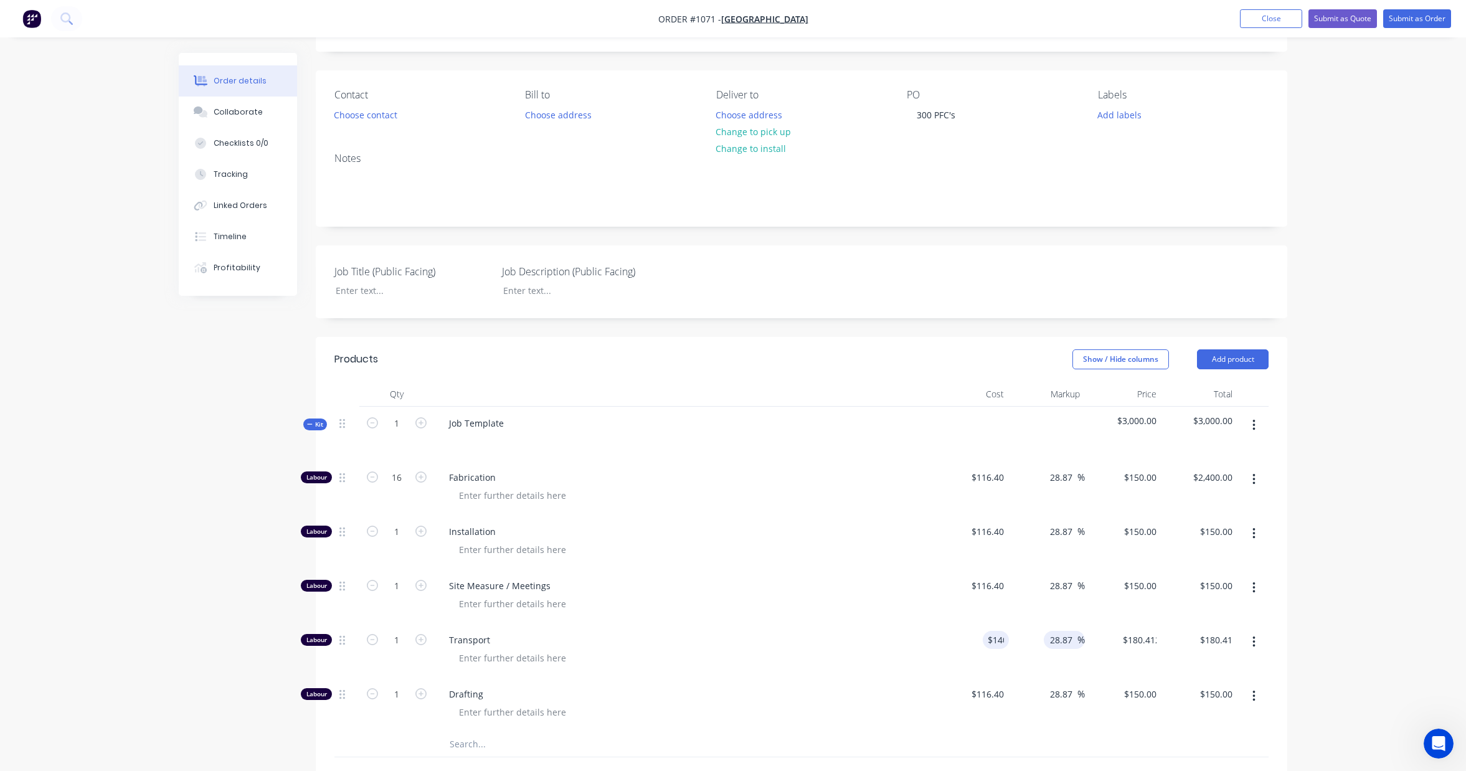
drag, startPoint x: 1040, startPoint y: 637, endPoint x: 1066, endPoint y: 638, distance: 26.2
click at [1042, 637] on div "28.87 28.87 %" at bounding box center [1047, 651] width 77 height 54
click at [1066, 640] on input "28.87" at bounding box center [1063, 640] width 29 height 18
drag, startPoint x: 1075, startPoint y: 641, endPoint x: 1042, endPoint y: 643, distance: 33.1
click at [1042, 643] on div "28.87 28.87 %" at bounding box center [1047, 651] width 77 height 54
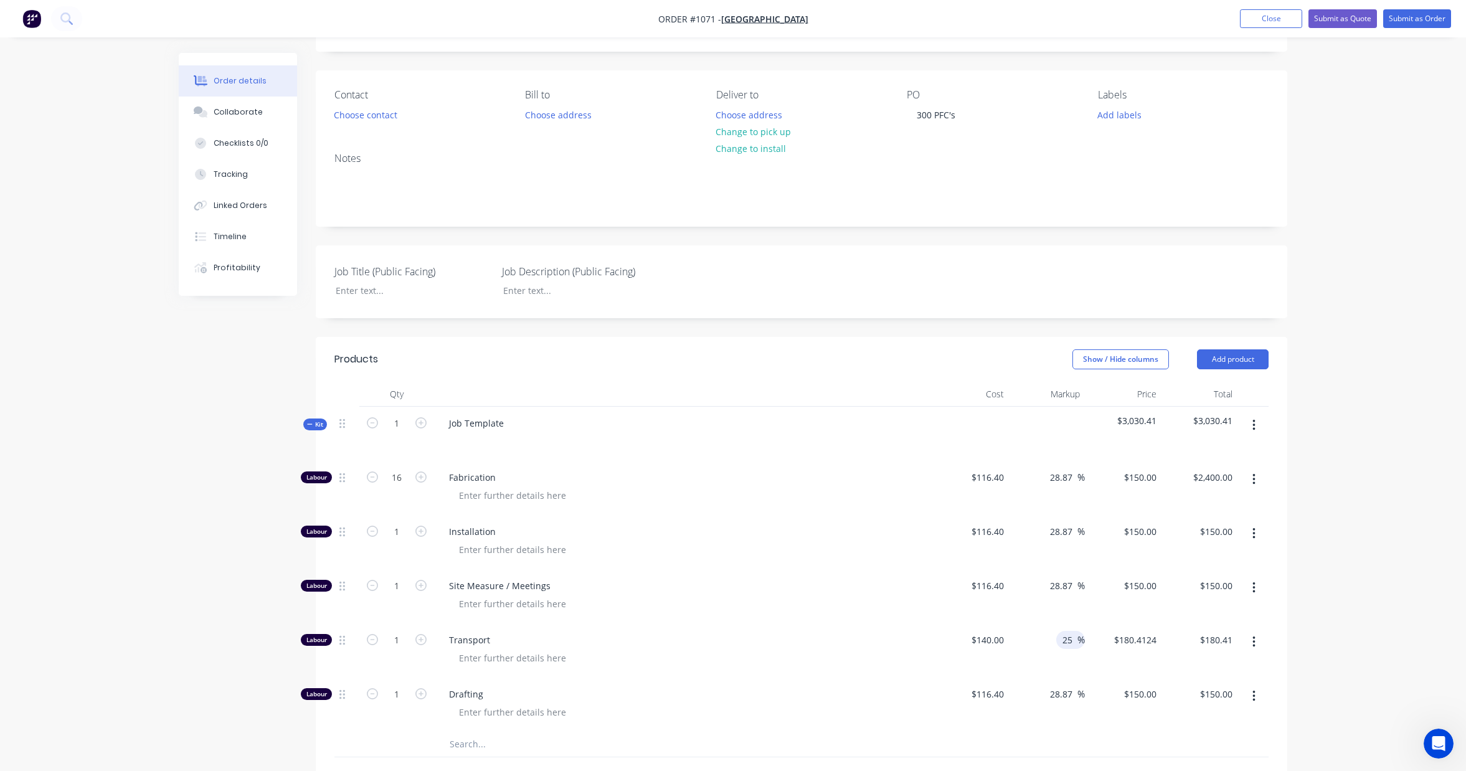
type input "25"
type input "$175.00"
click at [1287, 584] on div "Qty Cost Markup Price Total Kit 1 Job Template $3,030.41 $3,030.41 Labour 16 Fa…" at bounding box center [802, 590] width 972 height 416
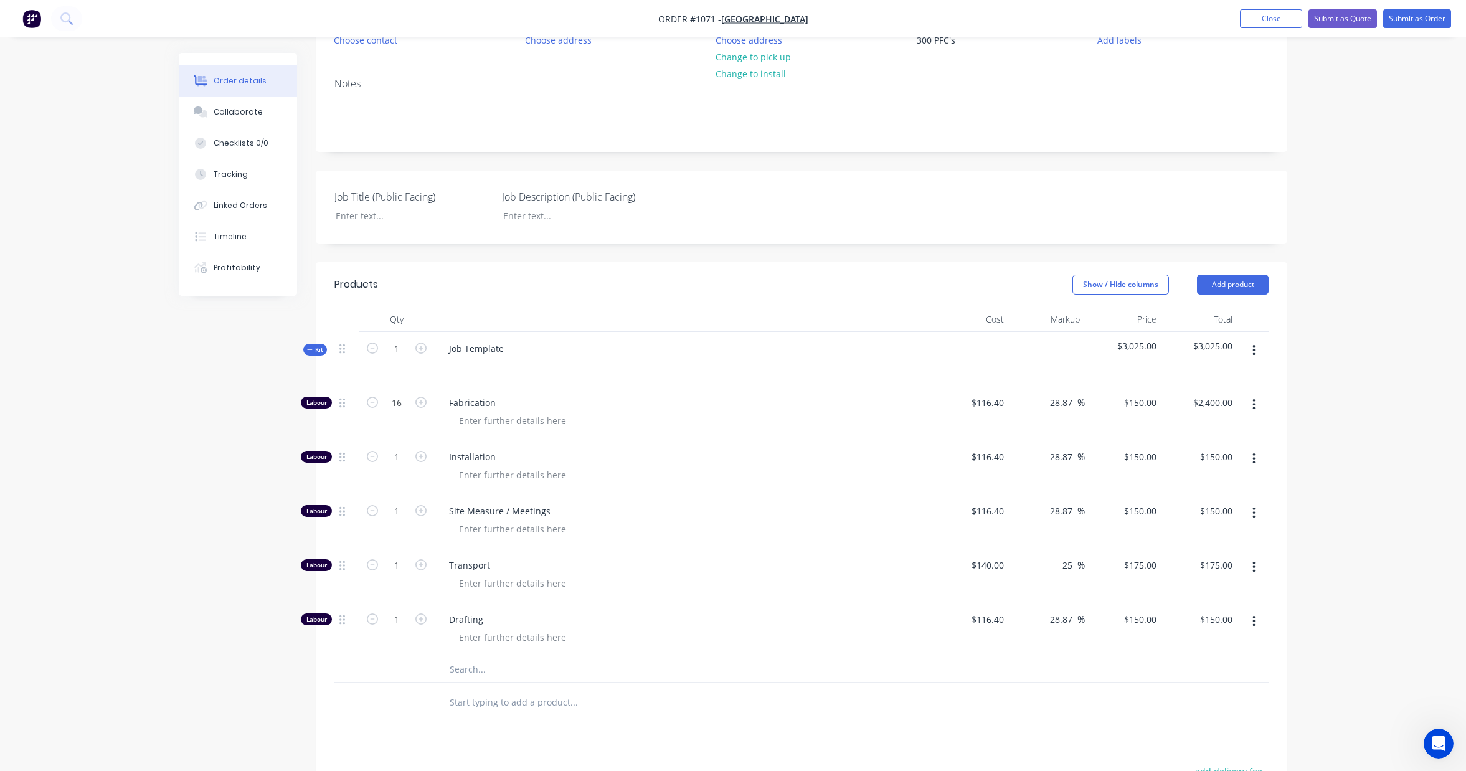
scroll to position [145, 0]
click at [423, 619] on icon "button" at bounding box center [420, 616] width 11 height 11
type input "2"
type input "$300.00"
click at [423, 619] on icon "button" at bounding box center [420, 616] width 11 height 11
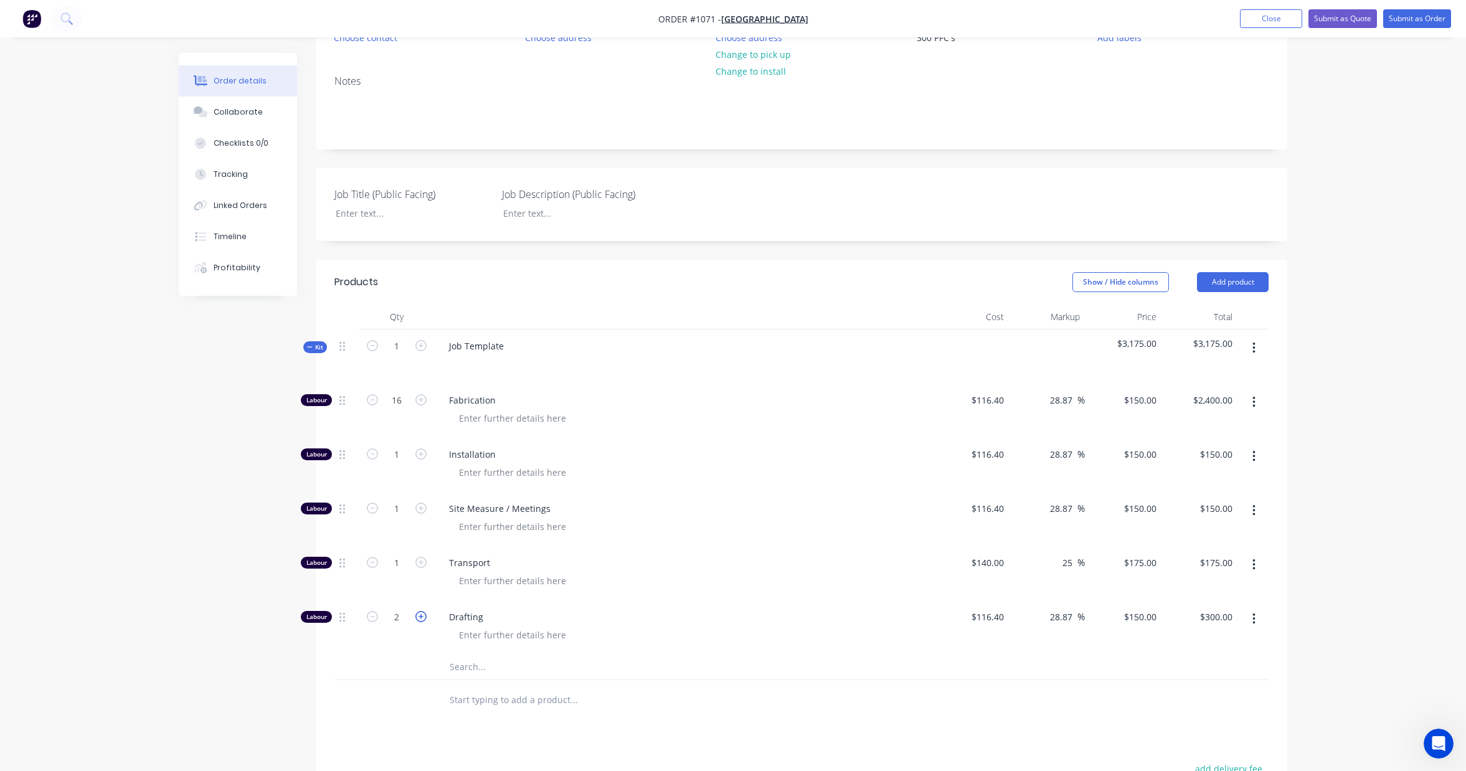
type input "3"
type input "$450.00"
click at [1254, 510] on icon "button" at bounding box center [1254, 510] width 2 height 11
click at [1224, 587] on div "Delete" at bounding box center [1210, 593] width 96 height 18
click at [1257, 455] on button "button" at bounding box center [1254, 456] width 29 height 22
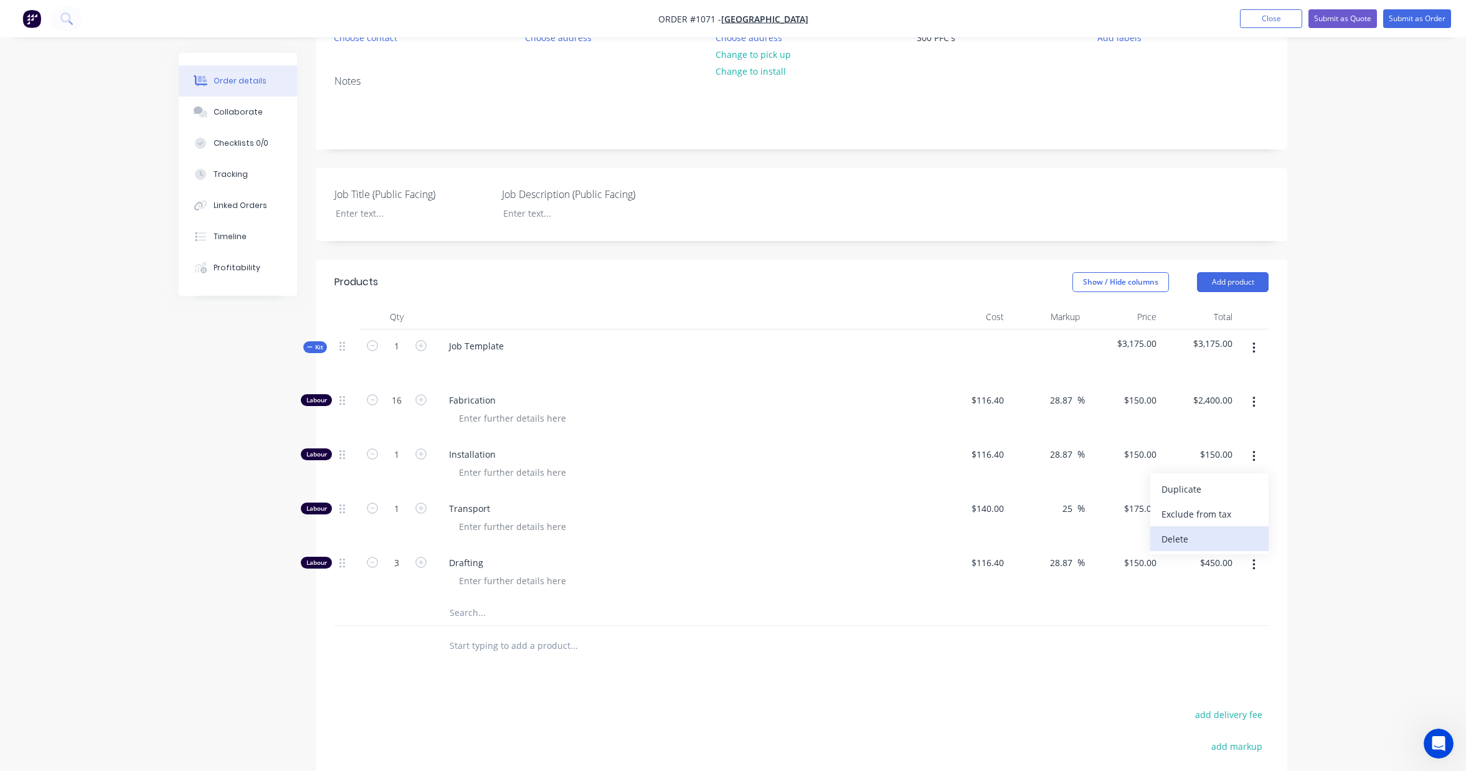
click at [1224, 536] on div "Delete" at bounding box center [1210, 539] width 96 height 18
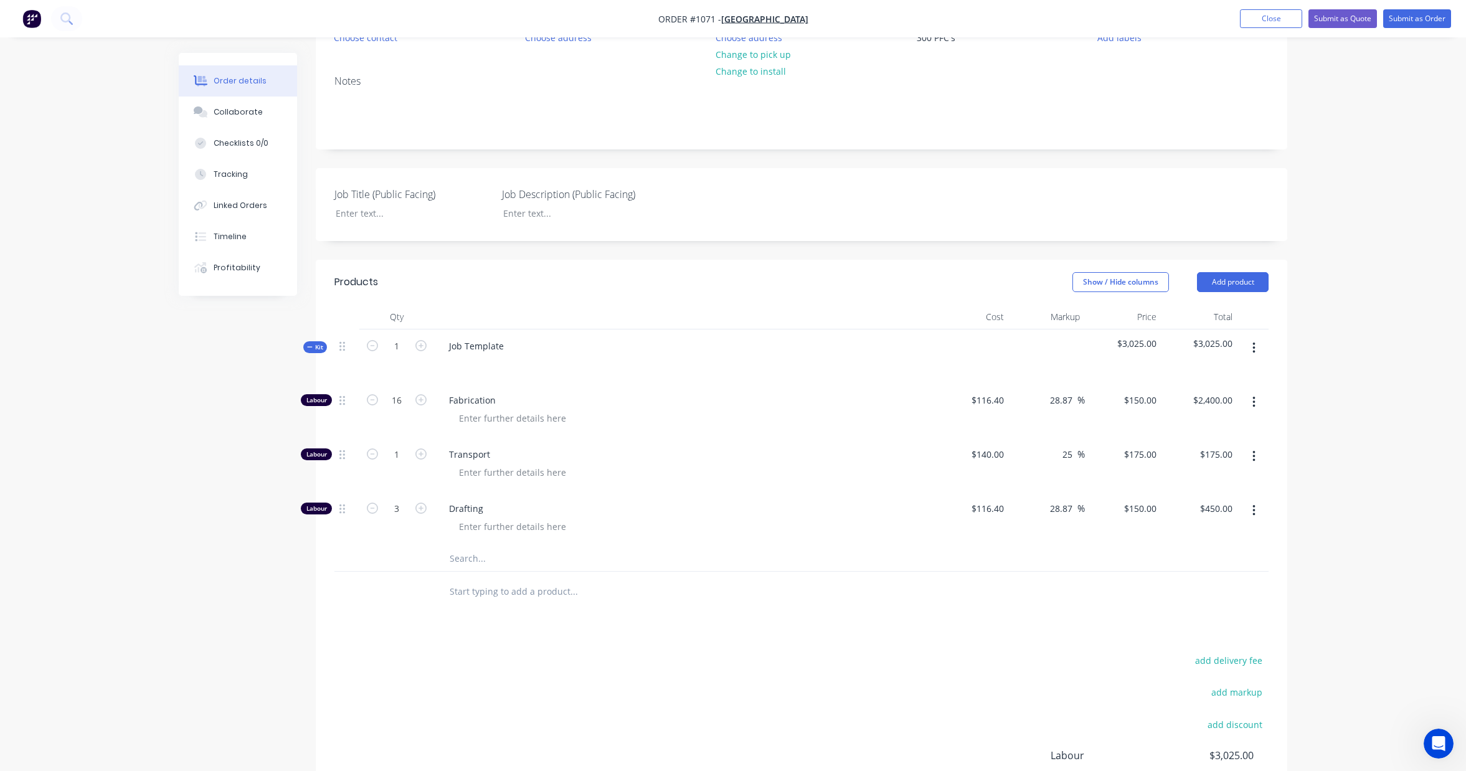
click at [468, 562] on input "text" at bounding box center [573, 558] width 249 height 25
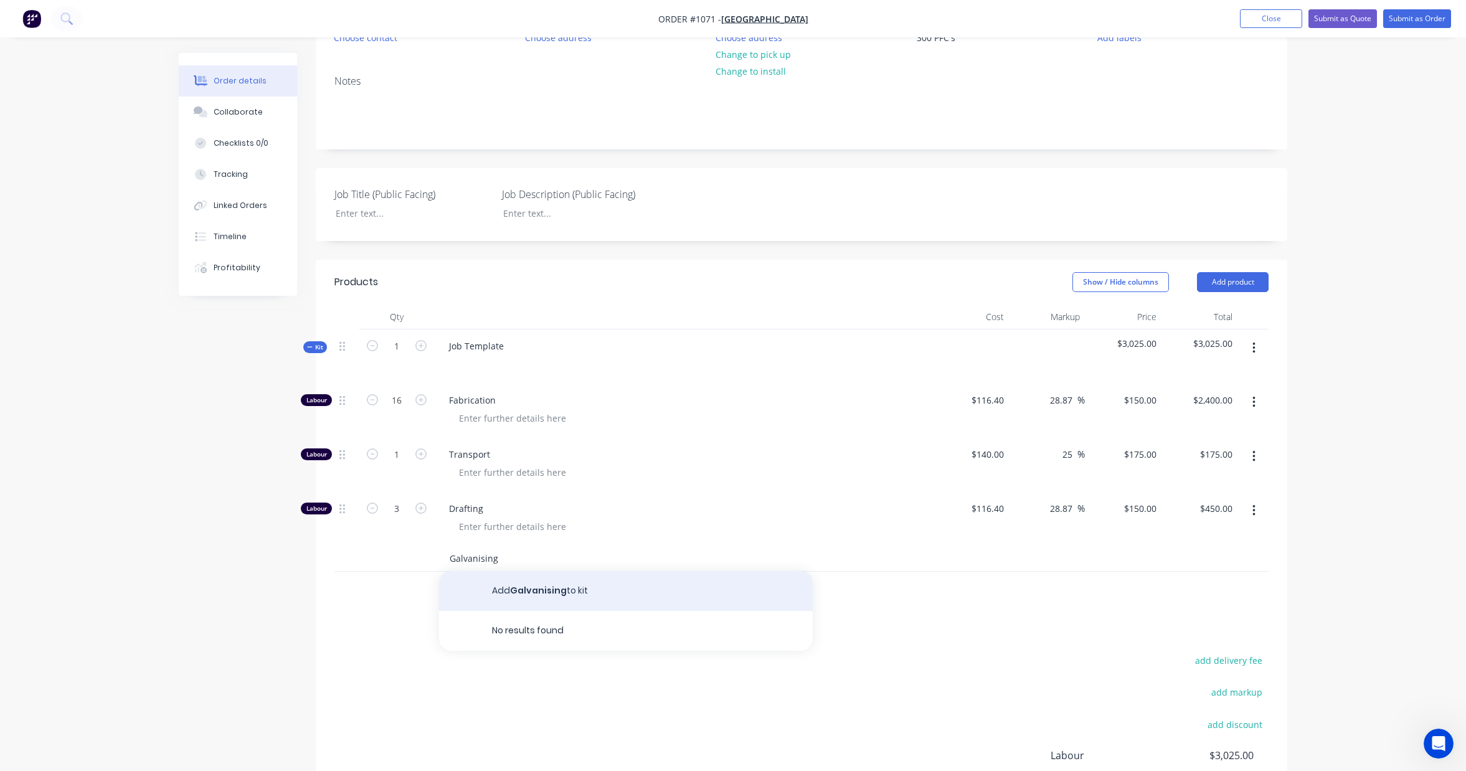
type input "Galvanising"
click at [539, 597] on button "Add Galvanising to kit" at bounding box center [626, 591] width 374 height 40
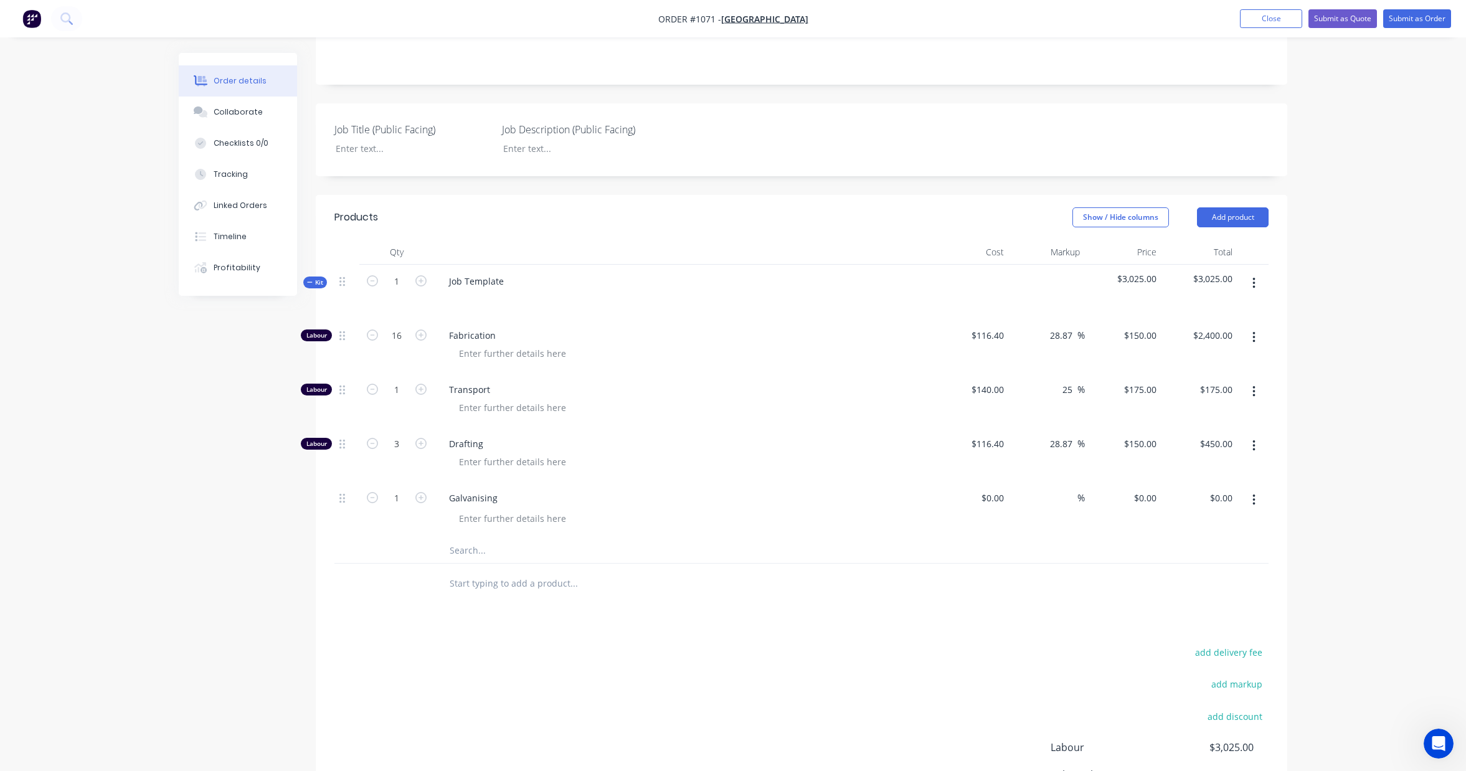
scroll to position [219, 0]
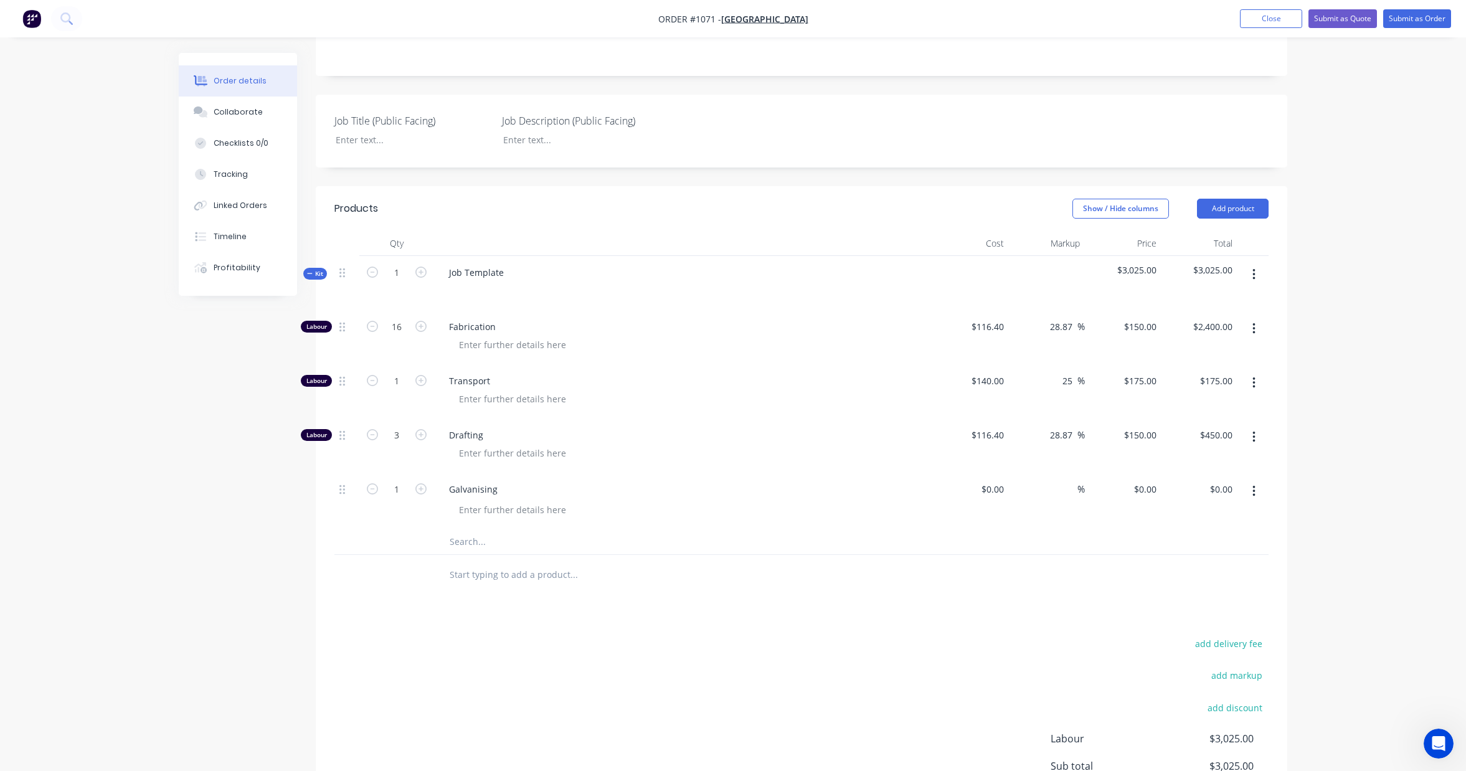
click at [1253, 381] on icon "button" at bounding box center [1254, 383] width 3 height 14
click at [1192, 470] on div "Delete" at bounding box center [1210, 466] width 96 height 18
click at [476, 495] on input "text" at bounding box center [573, 487] width 249 height 25
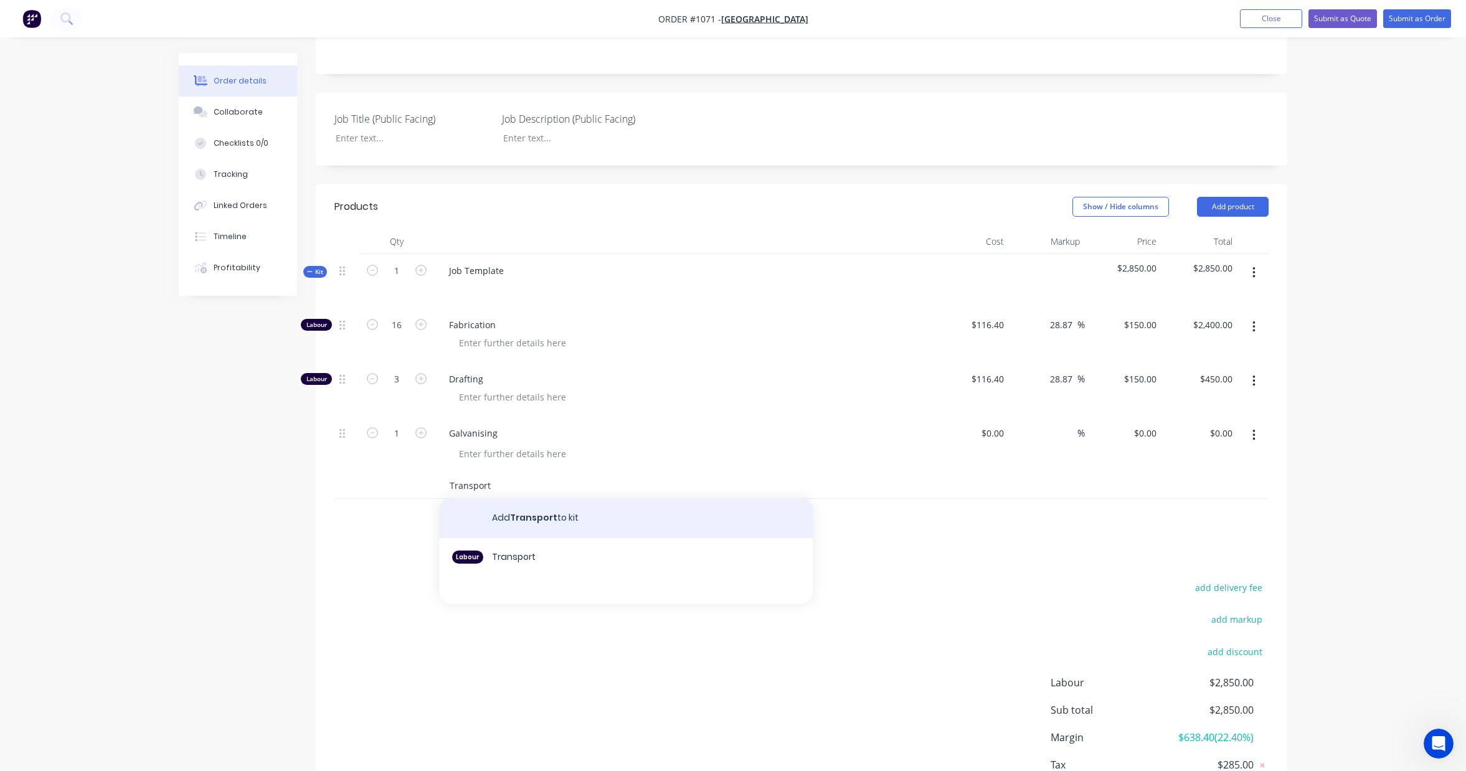
type input "Transport"
click at [532, 510] on button "Add Transport to kit" at bounding box center [626, 518] width 374 height 40
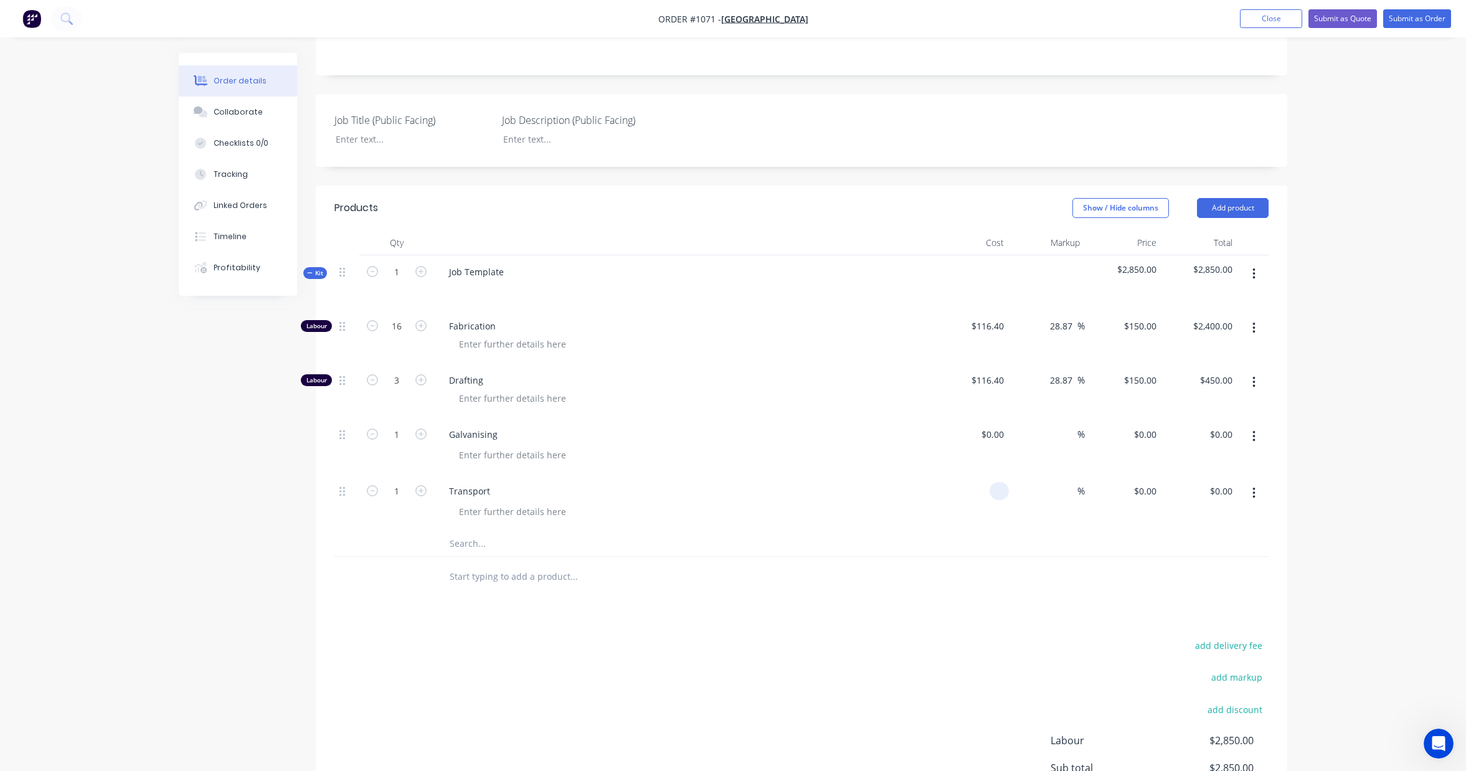
click at [1002, 496] on input at bounding box center [1002, 491] width 14 height 18
type input "$140.00"
type input "140"
type input "$140.00"
click at [1156, 494] on input "140" at bounding box center [1147, 491] width 29 height 18
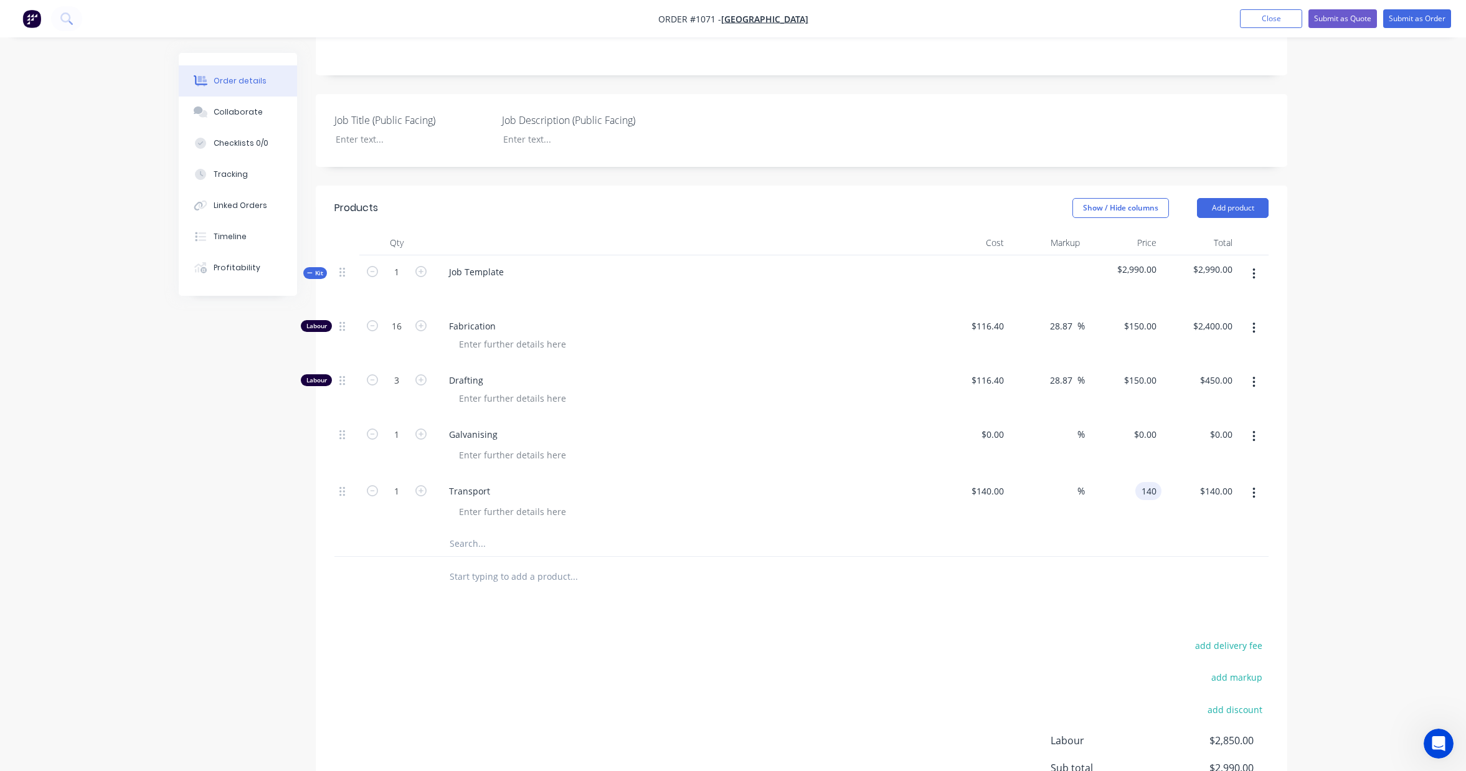
type input "$140.00"
click at [1144, 619] on div "Products Show / Hide columns Add product Qty Cost Markup Price Total Kit 1 Job …" at bounding box center [802, 541] width 972 height 711
click at [1066, 494] on input at bounding box center [1070, 492] width 14 height 18
type input "20"
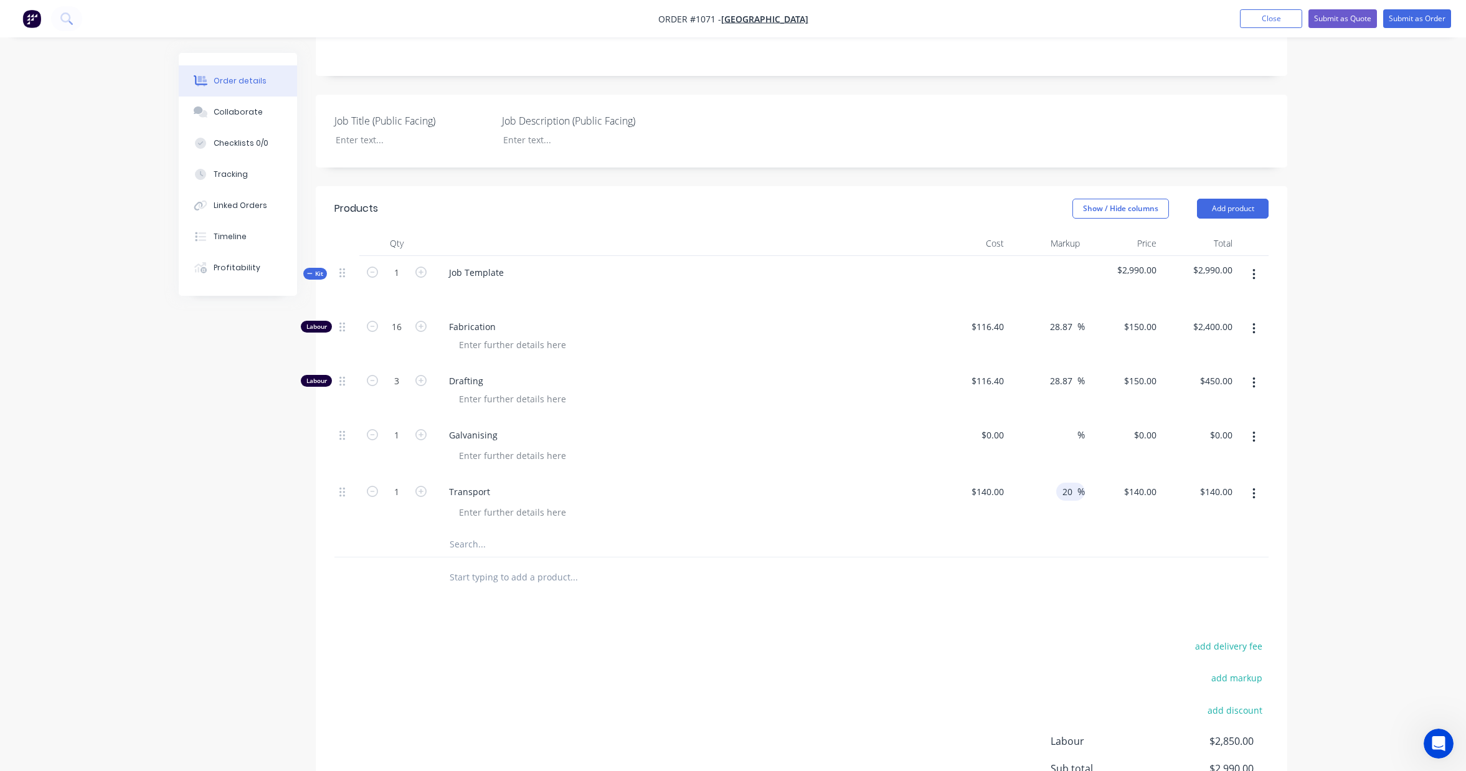
type input "$168.00"
click at [946, 599] on div "Products Show / Hide columns Add product Qty Cost Markup Price Total Kit 1 Job …" at bounding box center [802, 541] width 972 height 711
click at [425, 493] on icon "button" at bounding box center [420, 491] width 11 height 11
type input "2"
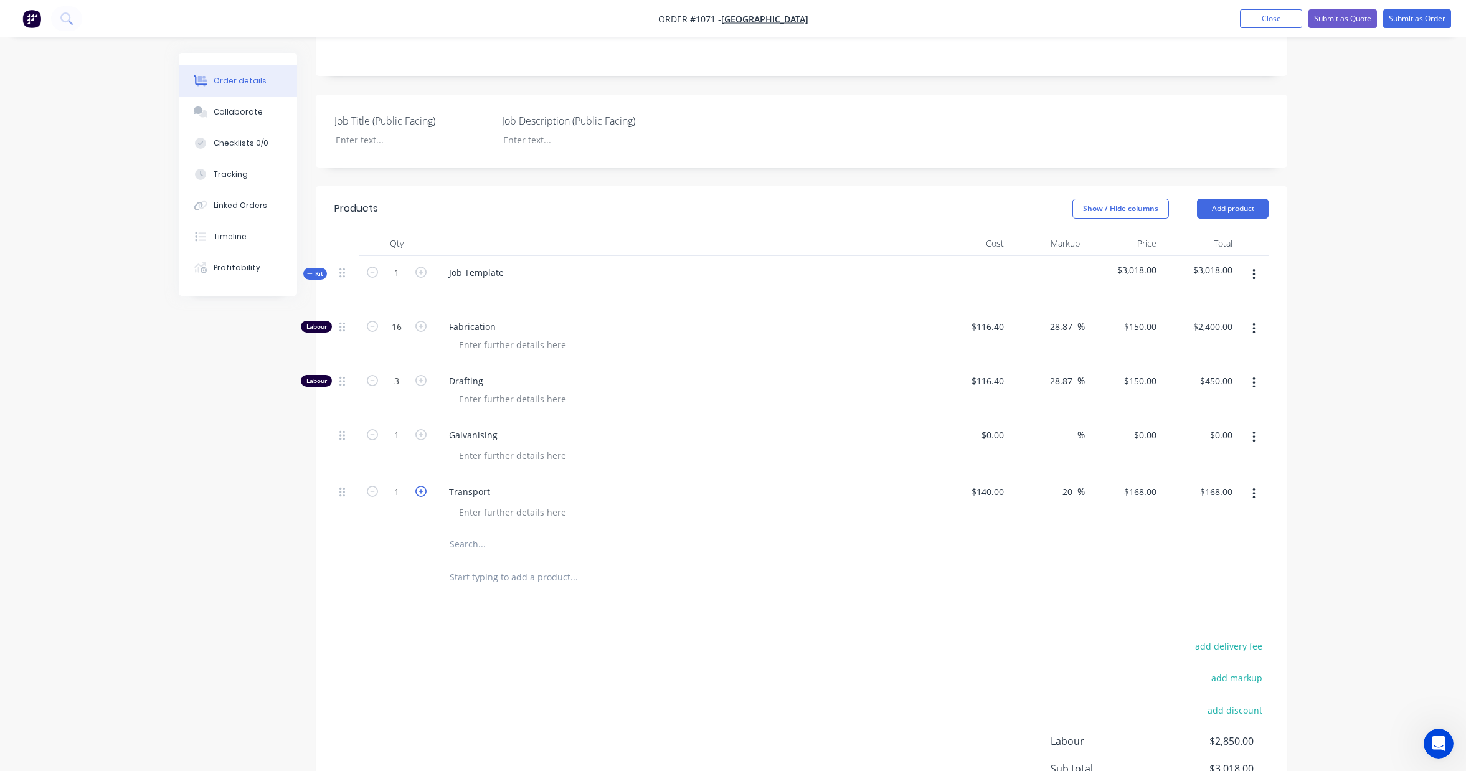
type input "$336.00"
click at [425, 493] on icon "button" at bounding box center [420, 491] width 11 height 11
type input "3"
type input "$504.00"
click at [425, 493] on icon "button" at bounding box center [420, 491] width 11 height 11
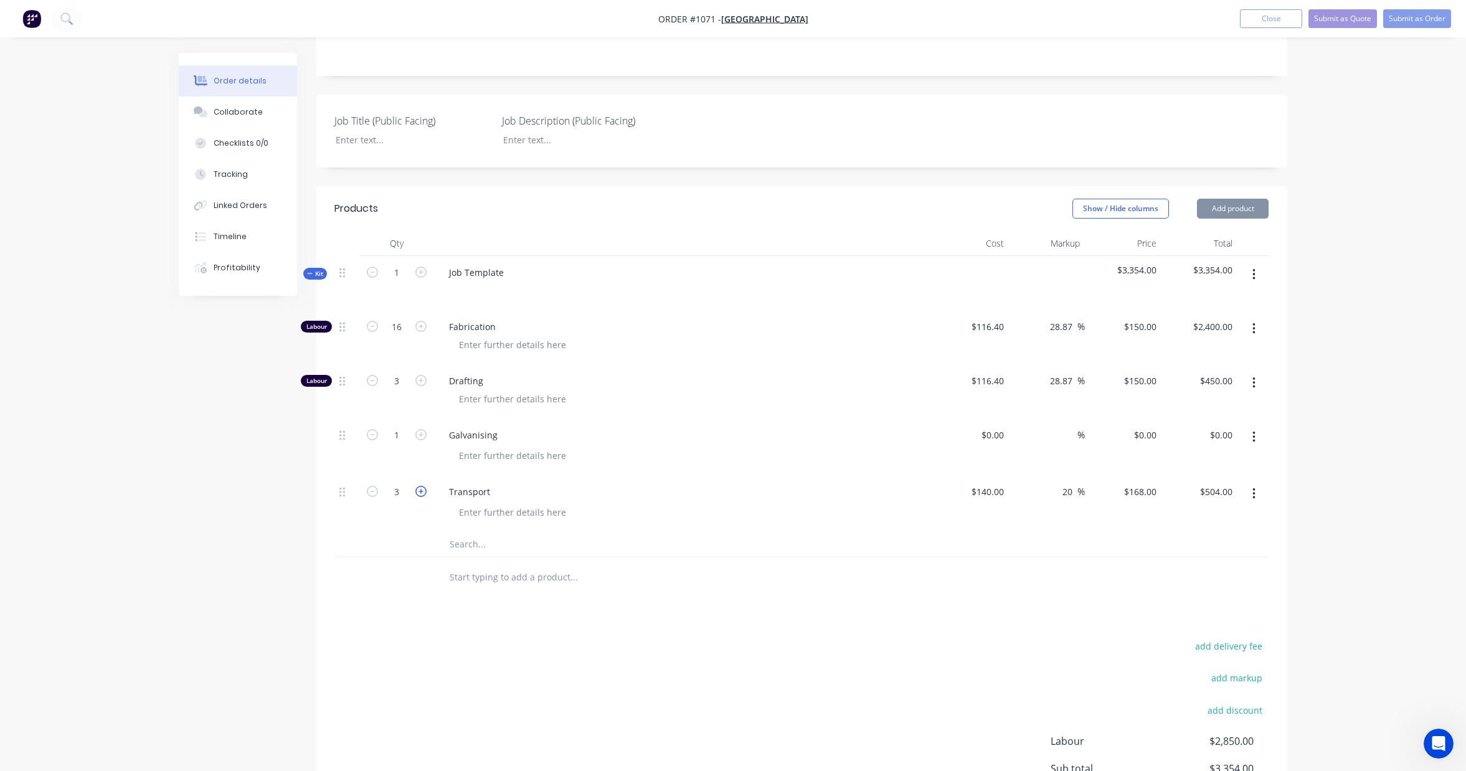
type input "4"
type input "$672.00"
click at [425, 493] on icon "button" at bounding box center [420, 491] width 11 height 11
type input "5"
type input "$840.00"
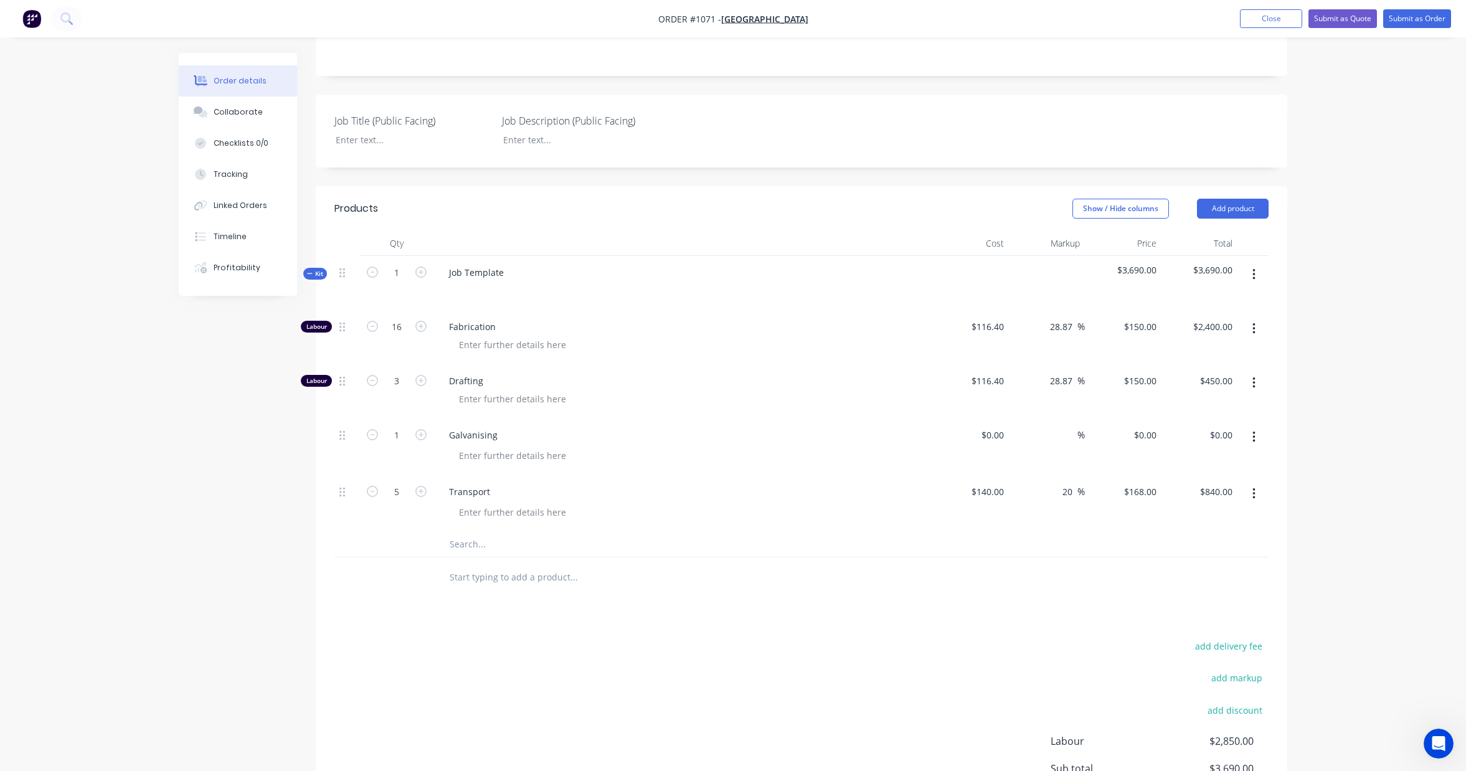
click at [212, 481] on div "Created by [PERSON_NAME] Created [DATE] Required [DATE] Assigned to Add team me…" at bounding box center [733, 374] width 1109 height 1081
click at [477, 552] on input "text" at bounding box center [573, 544] width 249 height 25
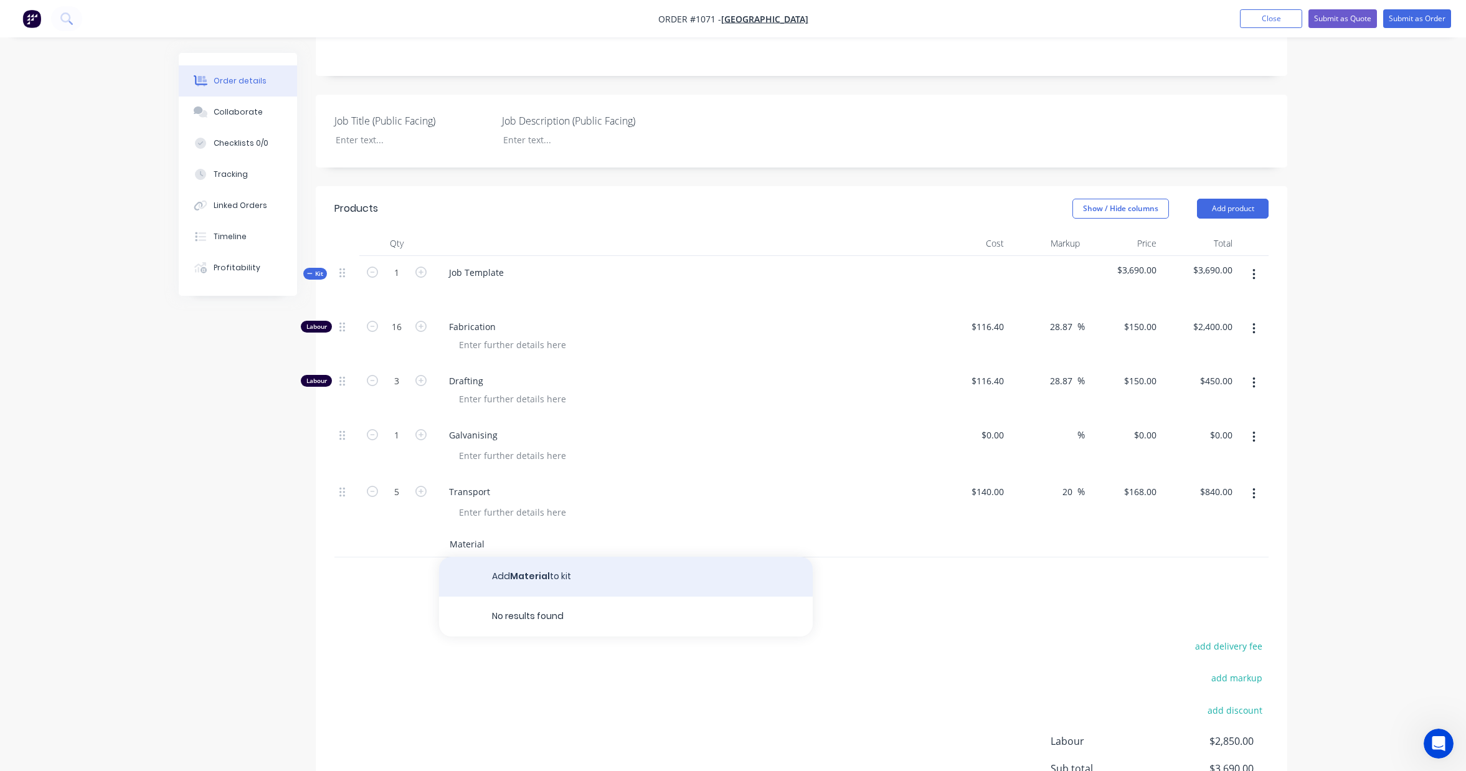
type input "Material"
click at [526, 577] on button "Add Material to kit" at bounding box center [626, 577] width 374 height 40
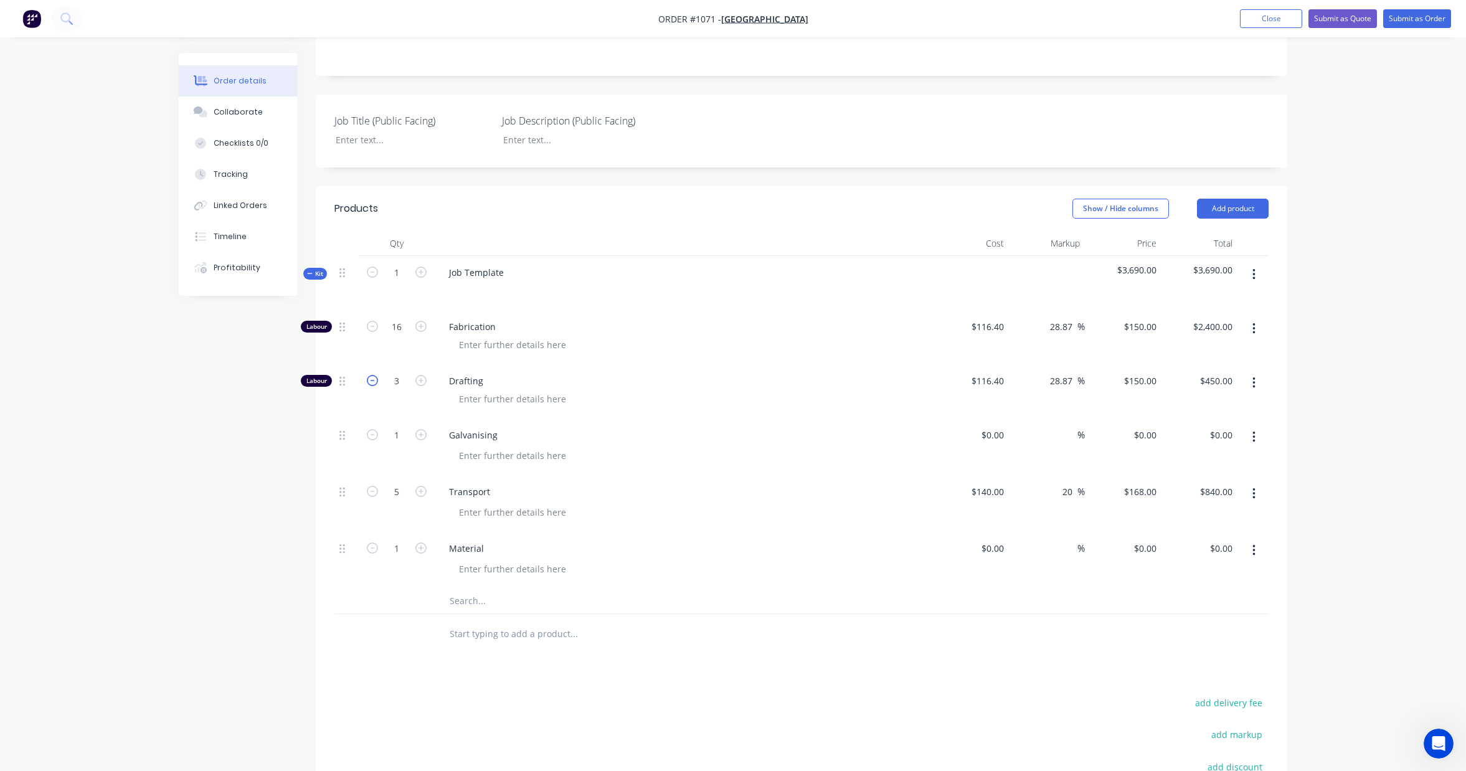
click at [373, 384] on icon "button" at bounding box center [372, 380] width 11 height 11
type input "2"
type input "$300.00"
click at [991, 552] on div "$0.00" at bounding box center [992, 548] width 34 height 18
type input "$1,861.43"
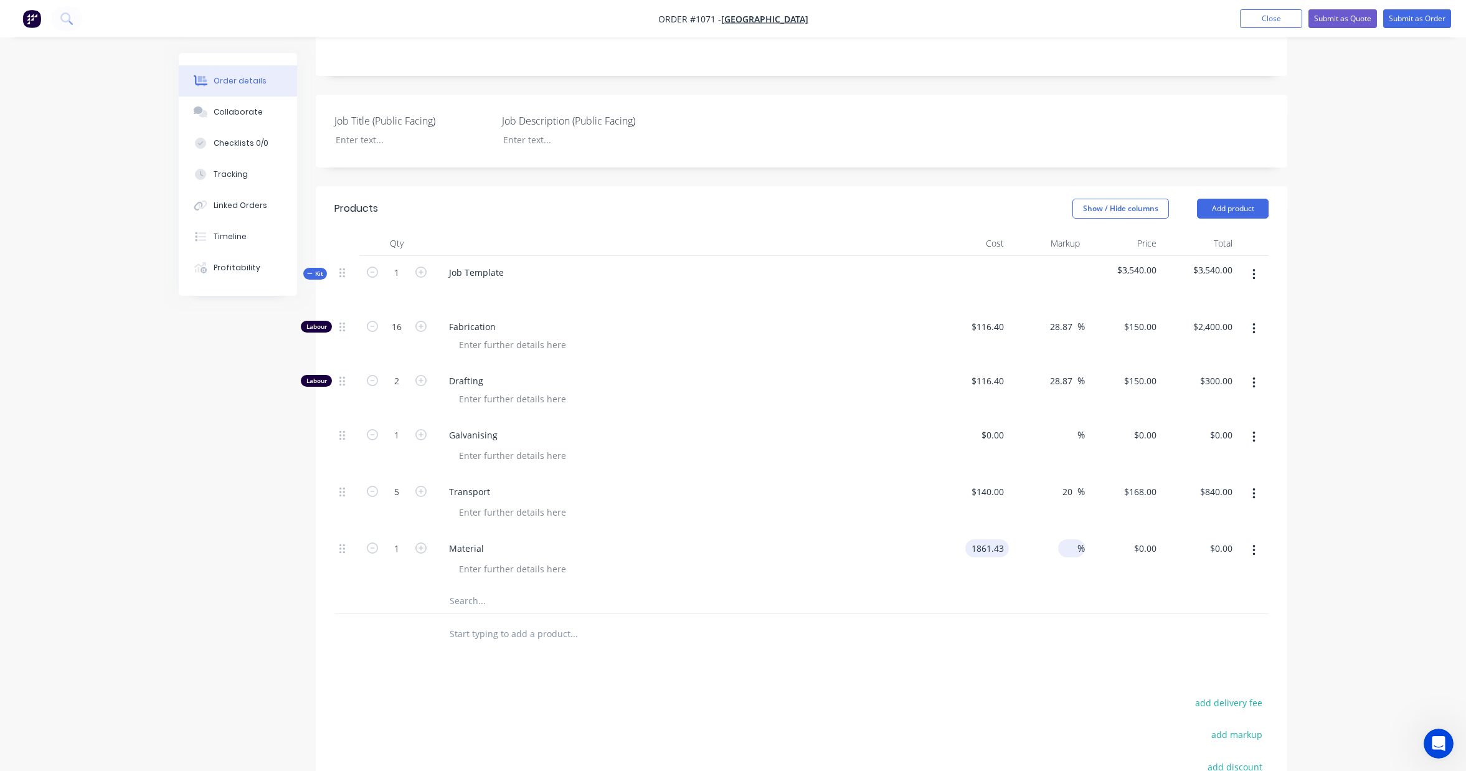
type input "$1,861.43"
click at [1074, 544] on input at bounding box center [1070, 548] width 14 height 18
type input "25"
type input "$2,326.7875"
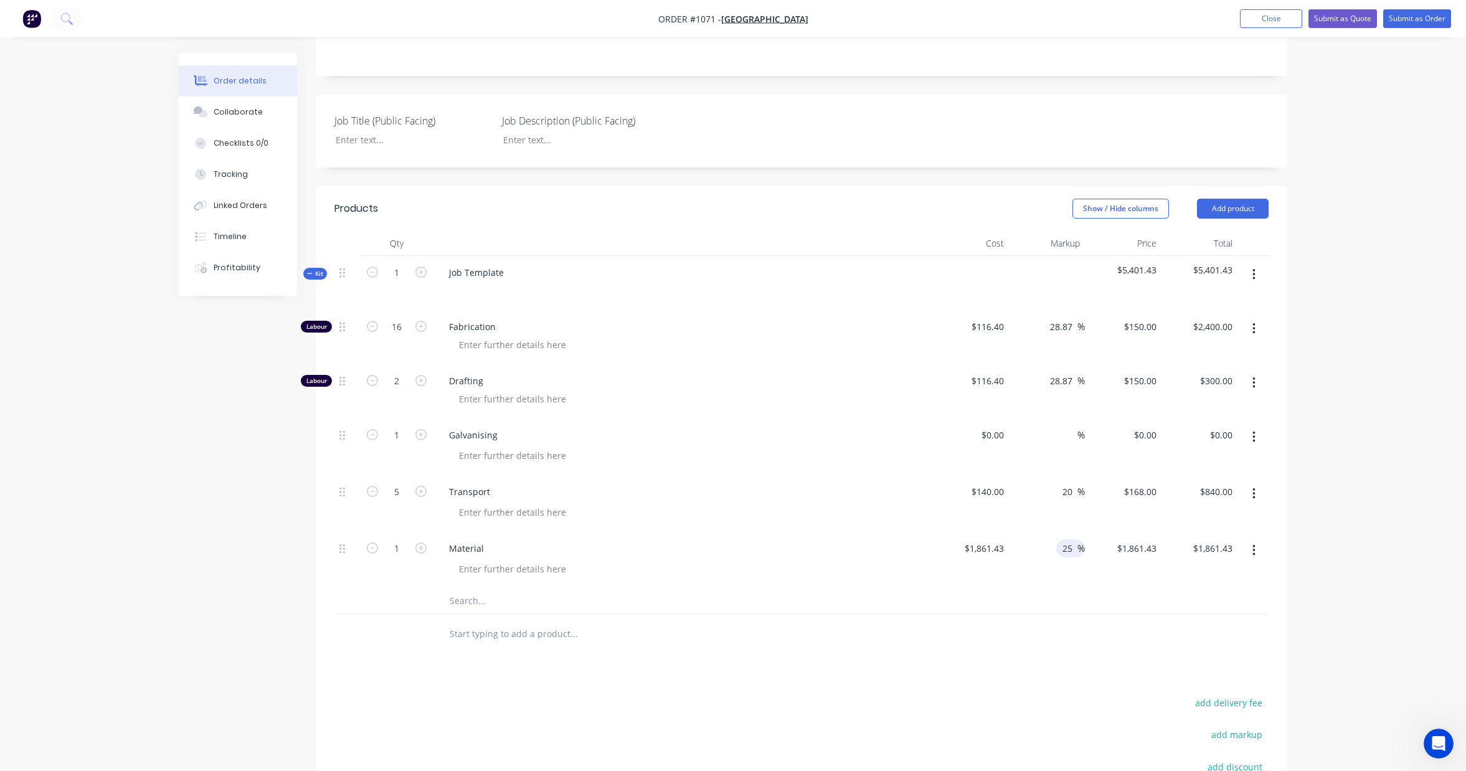
type input "$2,326.79"
click at [1047, 681] on div "Products Show / Hide columns Add product Qty Cost Markup Price Total Kit 1 Job …" at bounding box center [802, 569] width 972 height 767
click at [997, 439] on input at bounding box center [994, 435] width 29 height 18
type input "$1,742.58"
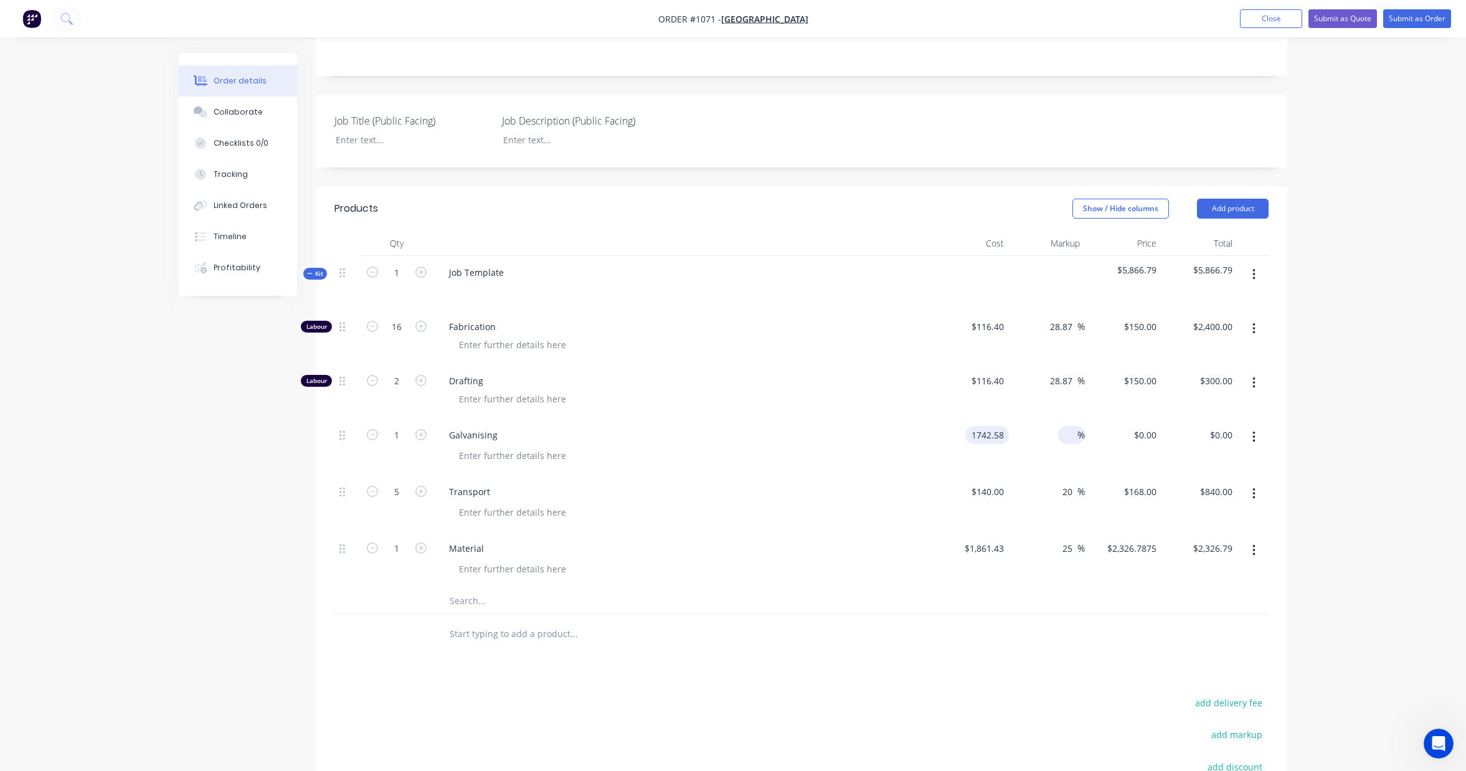
type input "$1,742.58"
click at [1070, 435] on input at bounding box center [1070, 435] width 14 height 18
type input "25"
type input "$2,178.225"
type input "$2,178.23"
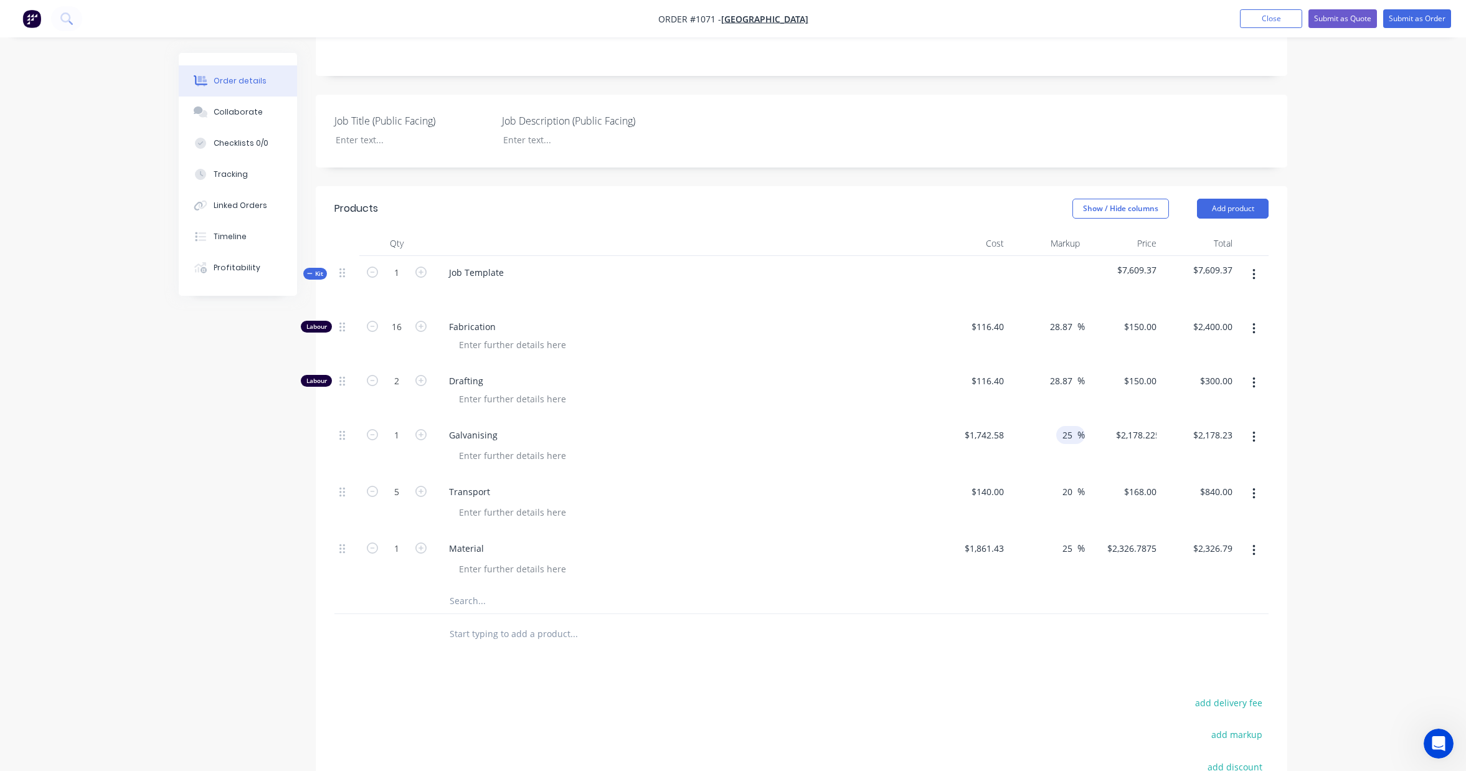
click at [1073, 692] on div "Products Show / Hide columns Add product Qty Cost Markup Price Total Kit 1 Job …" at bounding box center [802, 569] width 972 height 767
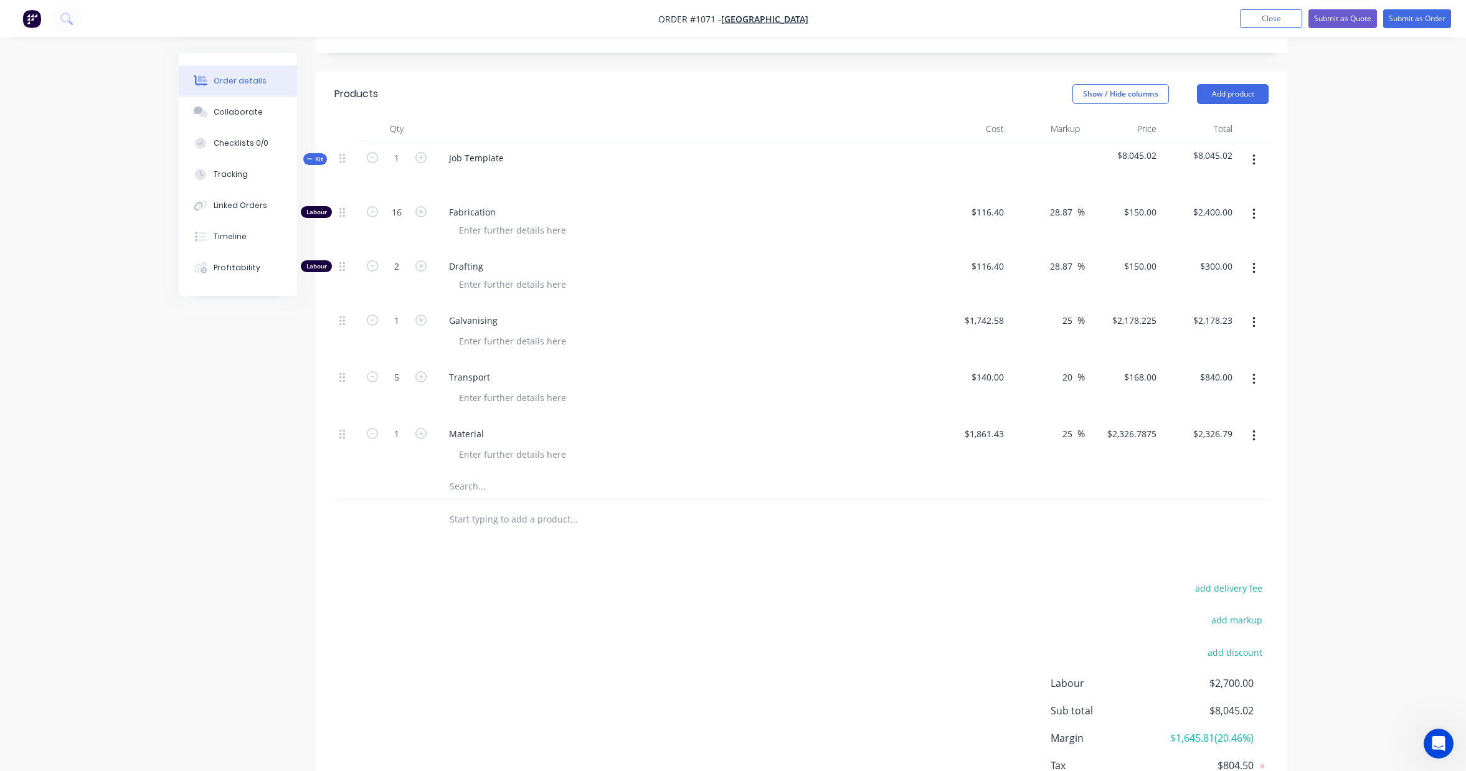
scroll to position [292, 0]
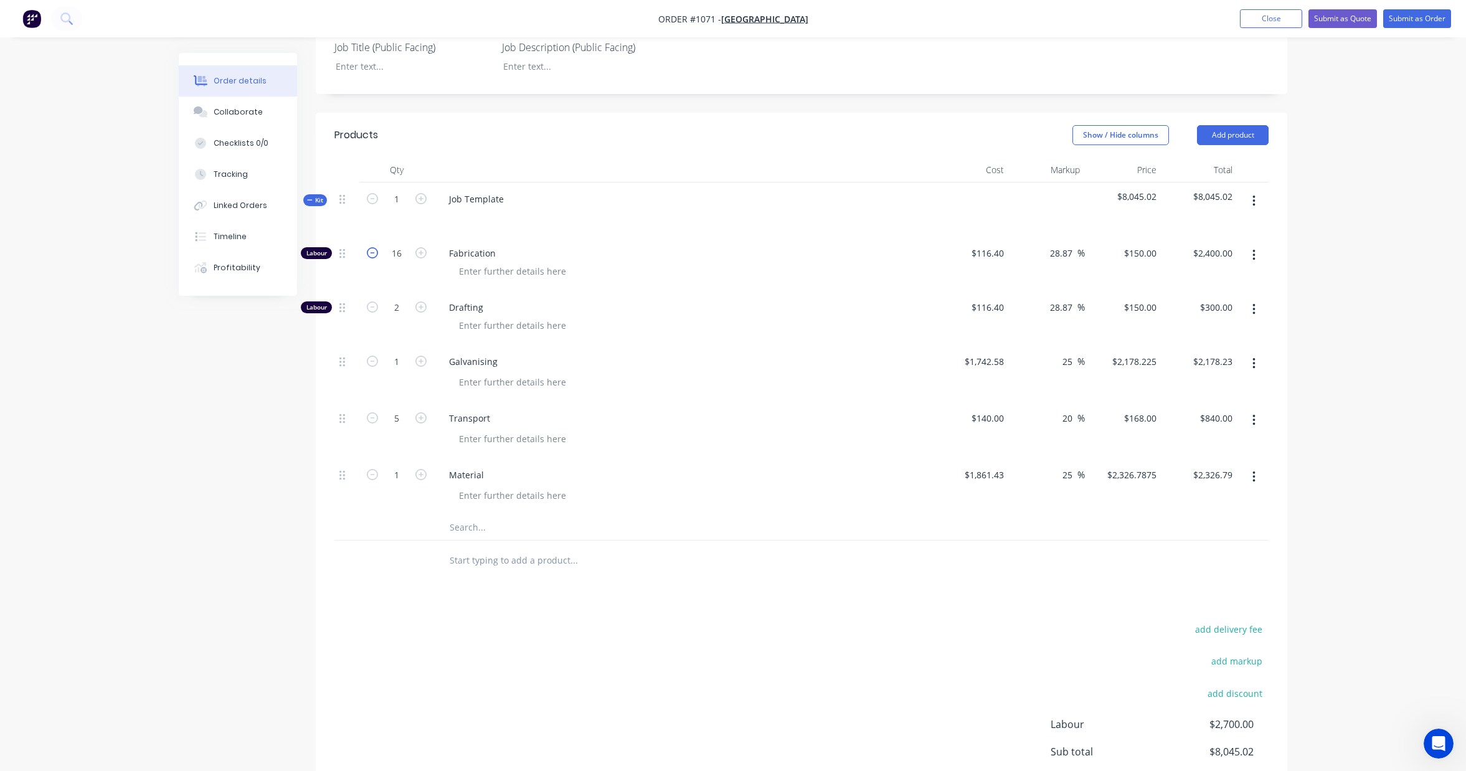
click at [376, 255] on icon "button" at bounding box center [372, 252] width 11 height 11
type input "15"
type input "$2,250.00"
click at [376, 255] on icon "button" at bounding box center [372, 252] width 11 height 11
type input "14"
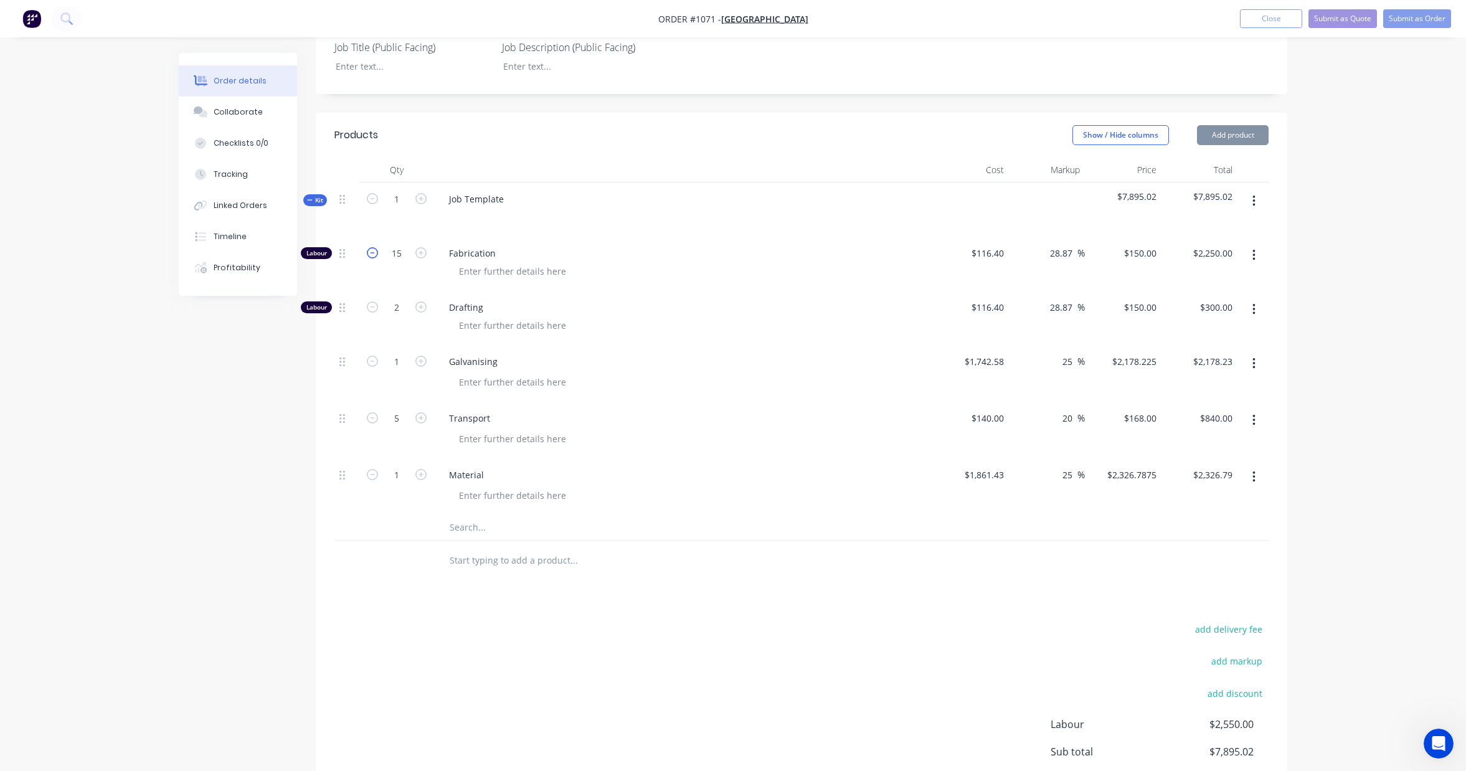
type input "$2,100.00"
click at [376, 255] on icon "button" at bounding box center [372, 252] width 11 height 11
type input "13"
type input "$1,950.00"
click at [376, 255] on icon "button" at bounding box center [372, 252] width 11 height 11
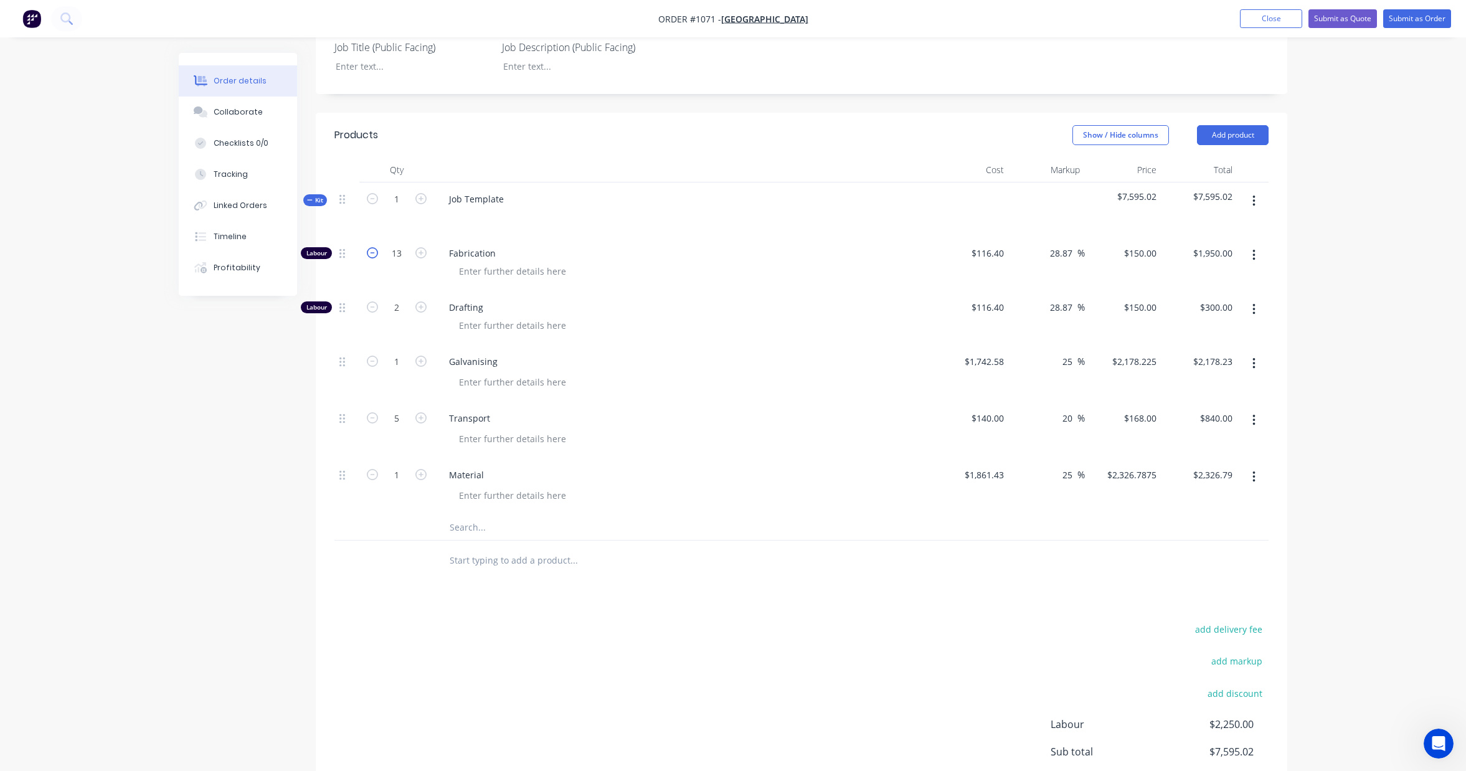
type input "12"
type input "$1,800.00"
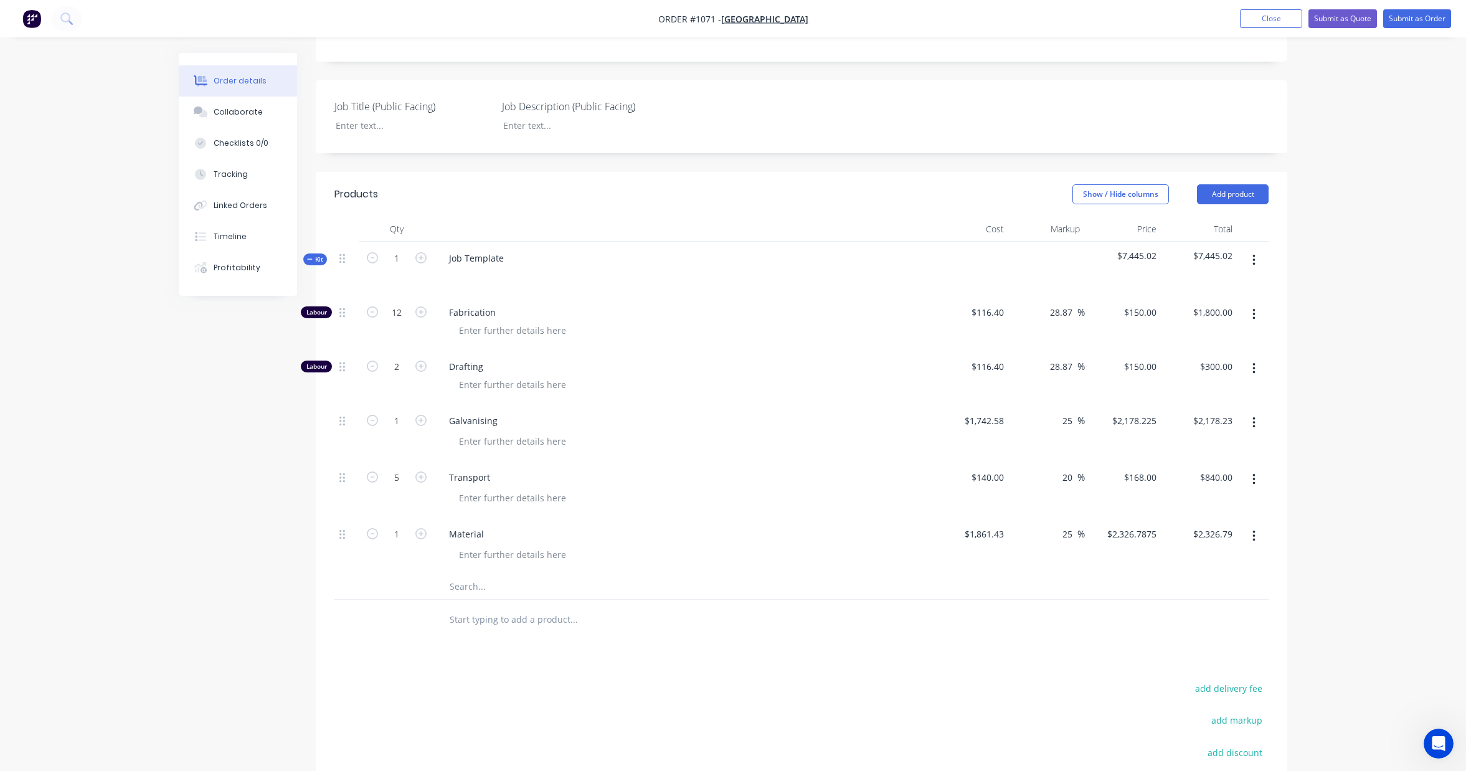
scroll to position [225, 0]
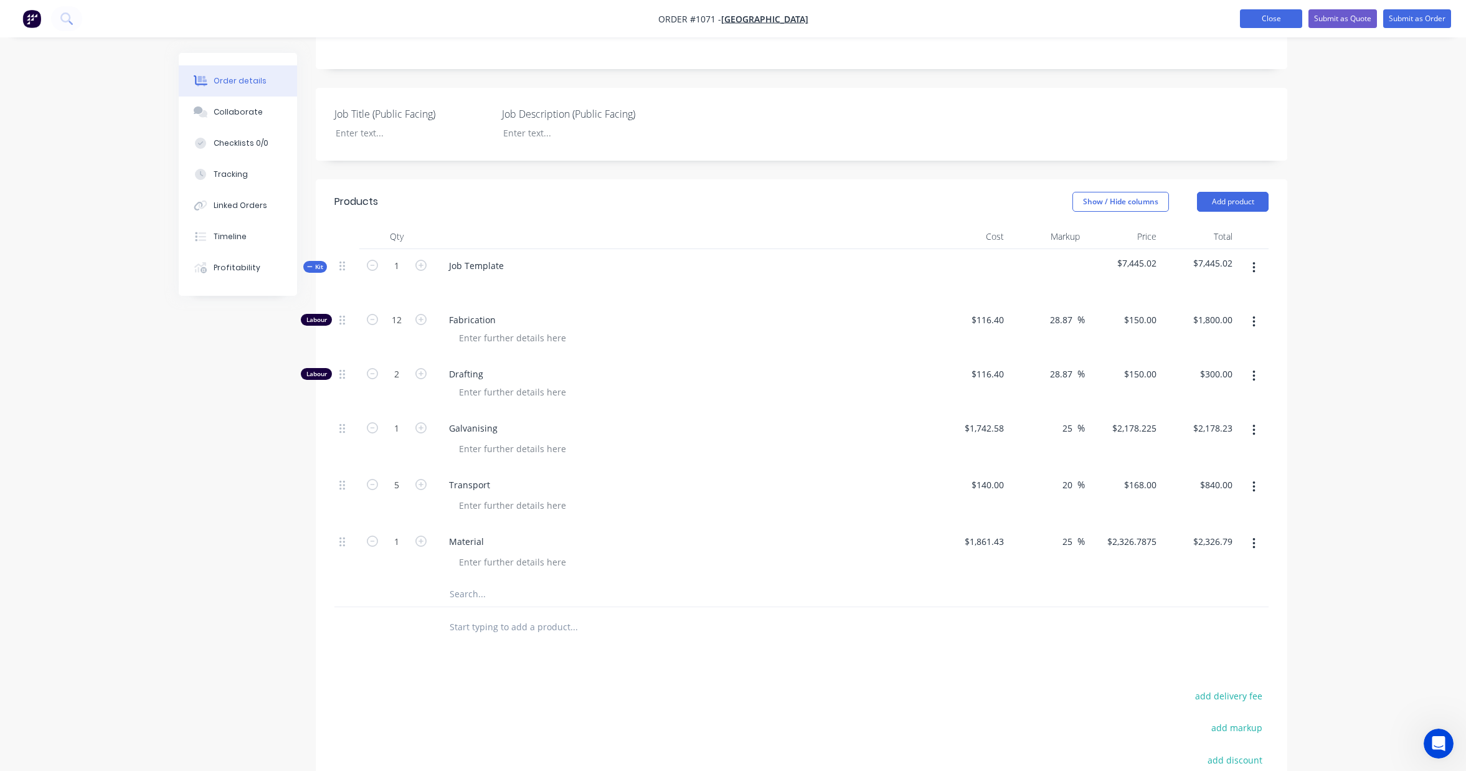
click at [1259, 26] on button "Close" at bounding box center [1271, 18] width 62 height 19
